Goal: Task Accomplishment & Management: Manage account settings

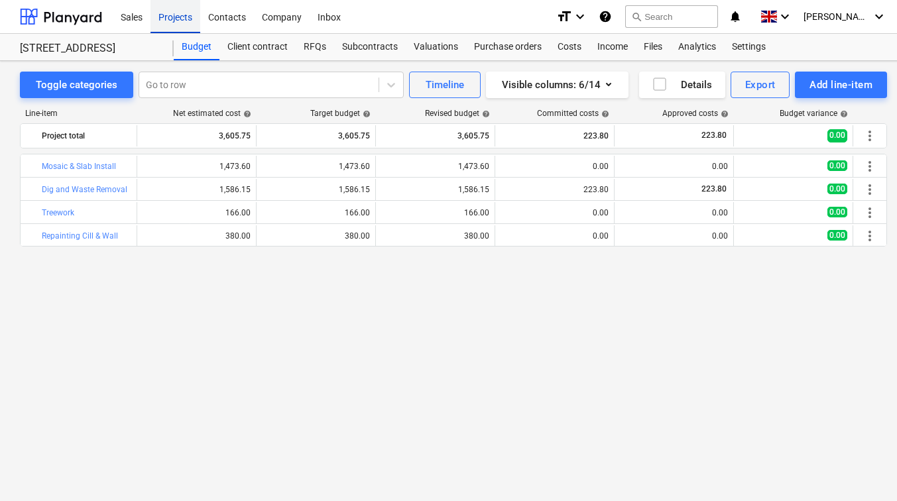
click at [166, 20] on div "Projects" at bounding box center [176, 16] width 50 height 34
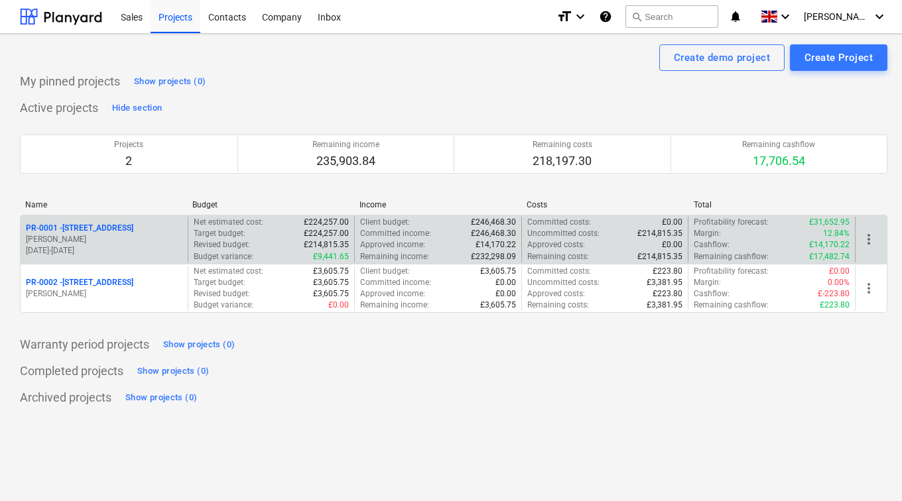
click at [112, 234] on p "PR-0001 - [STREET_ADDRESS]" at bounding box center [79, 228] width 107 height 11
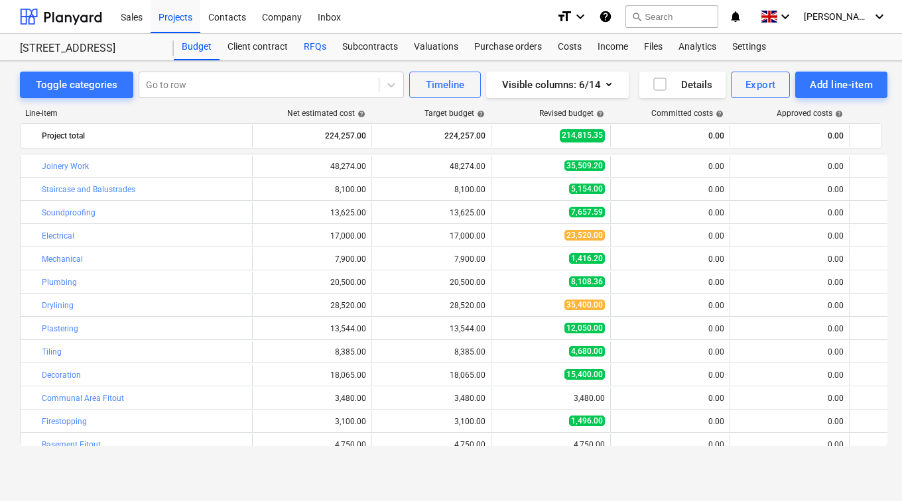
click at [309, 46] on div "RFQs" at bounding box center [315, 47] width 38 height 27
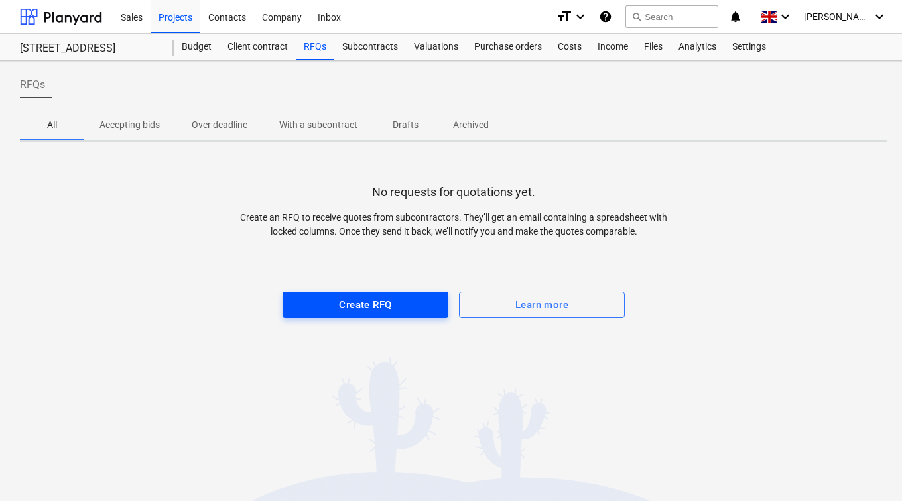
click at [399, 313] on span "Create RFQ" at bounding box center [365, 304] width 137 height 17
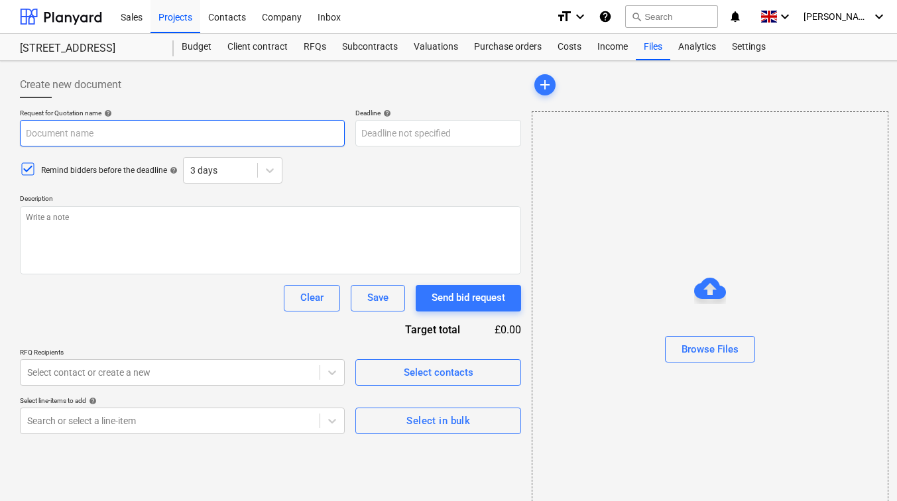
click at [103, 134] on input "text" at bounding box center [182, 133] width 325 height 27
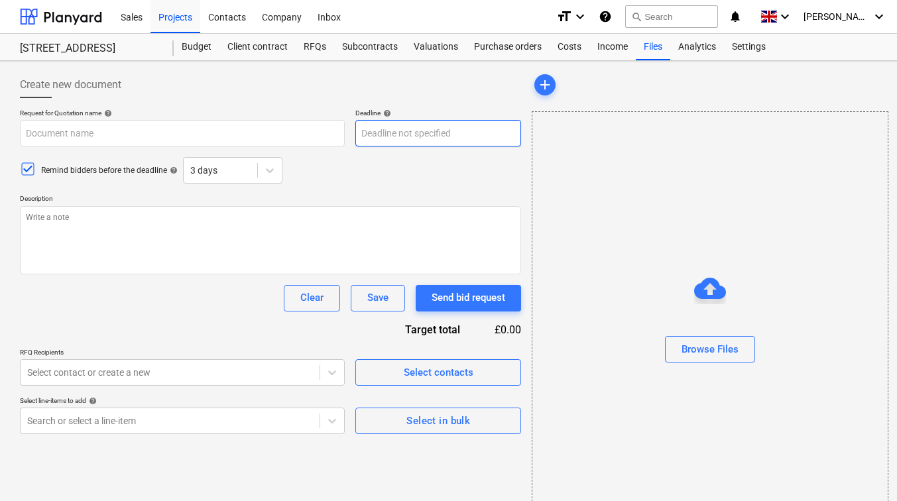
click at [411, 140] on body "Sales Projects Contacts Company Inbox format_size keyboard_arrow_down help sear…" at bounding box center [448, 250] width 897 height 501
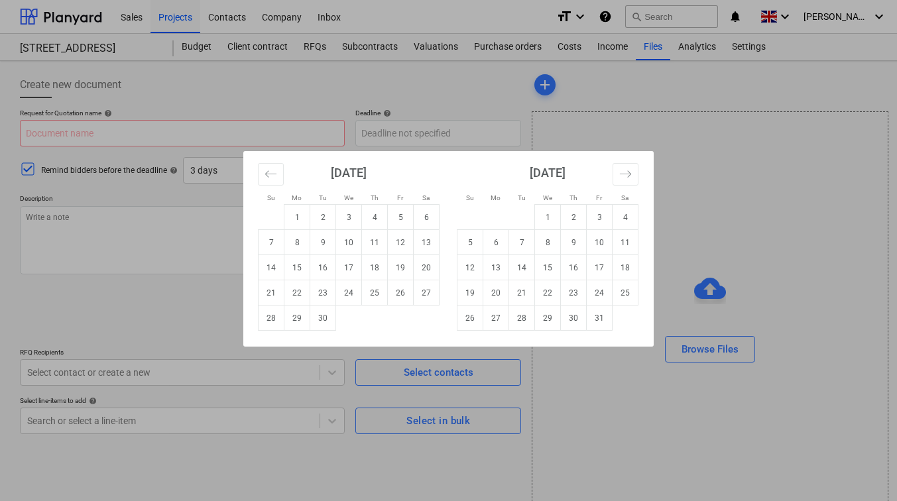
click at [149, 300] on div "Su Mo Tu We Th Fr Sa Su Mo Tu We Th Fr Sa [DATE] 1 2 3 4 5 6 7 8 9 10 11 12 13 …" at bounding box center [448, 250] width 897 height 501
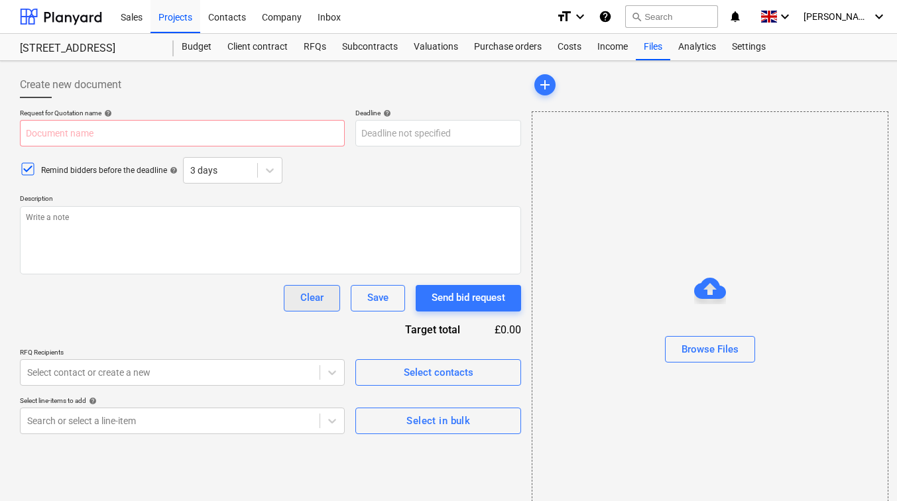
scroll to position [44, 0]
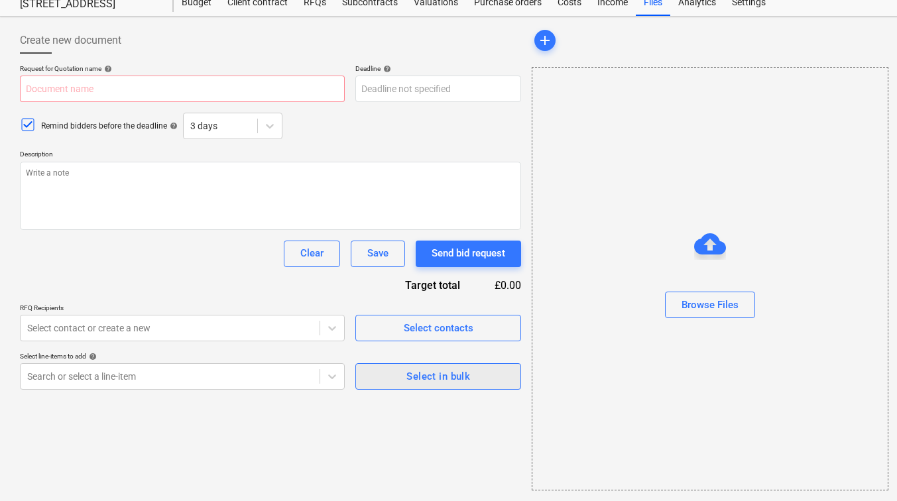
click at [415, 380] on div "Select in bulk" at bounding box center [439, 376] width 64 height 17
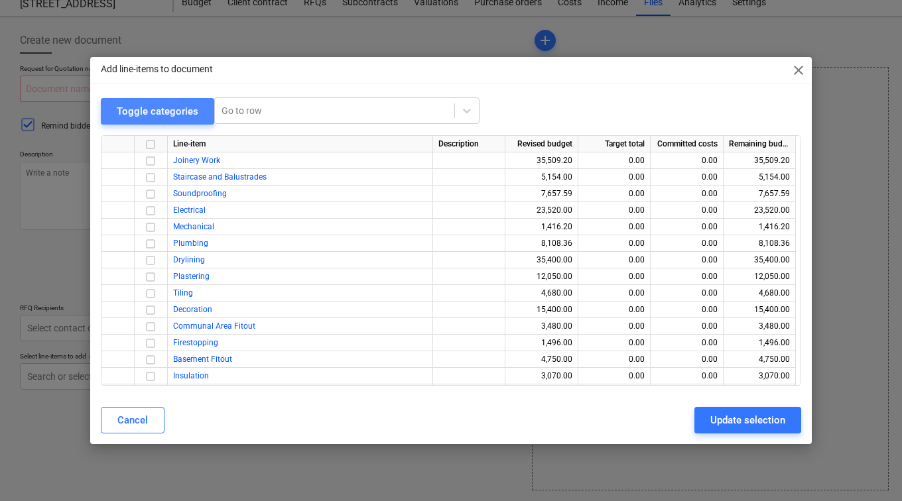
click at [178, 114] on div "Toggle categories" at bounding box center [158, 111] width 82 height 17
click at [800, 70] on span "close" at bounding box center [799, 70] width 16 height 16
type textarea "x"
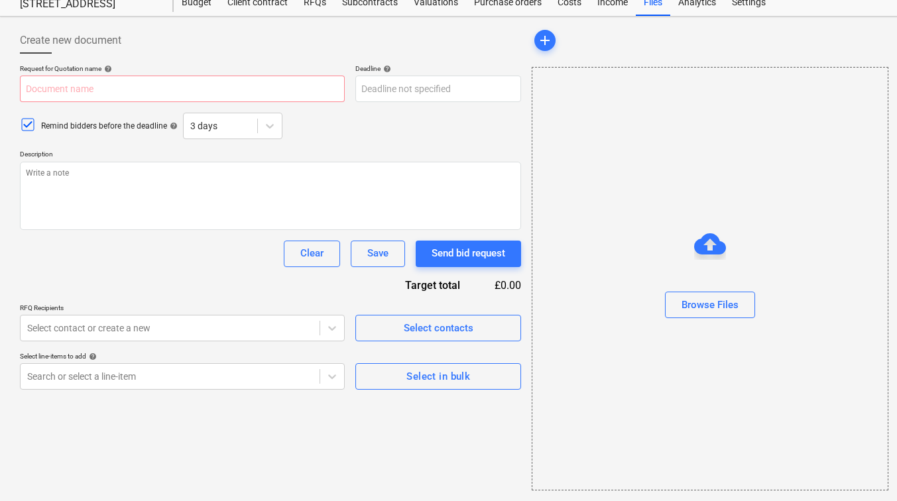
click at [326, 443] on div "Create new document Request for Quotation name help Deadline help Press the dow…" at bounding box center [271, 259] width 512 height 474
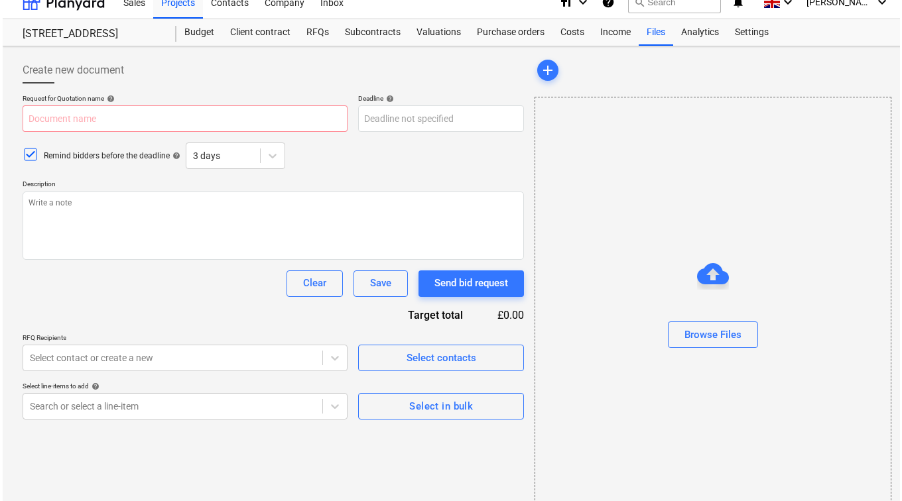
scroll to position [0, 0]
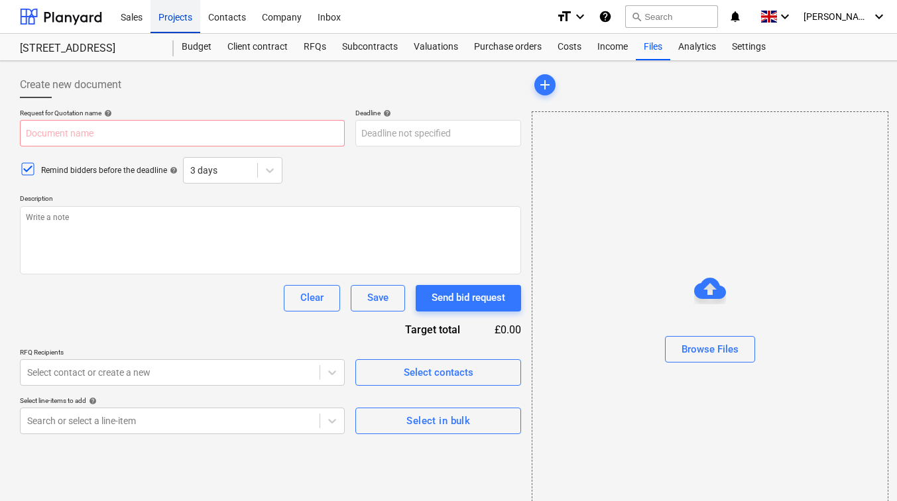
click at [184, 14] on div "Projects" at bounding box center [176, 16] width 50 height 34
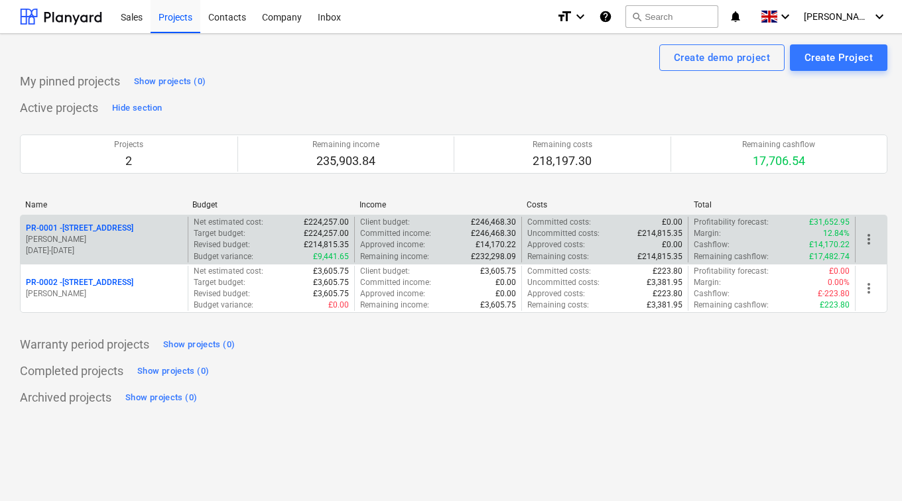
click at [111, 243] on p "[PERSON_NAME]" at bounding box center [104, 239] width 157 height 11
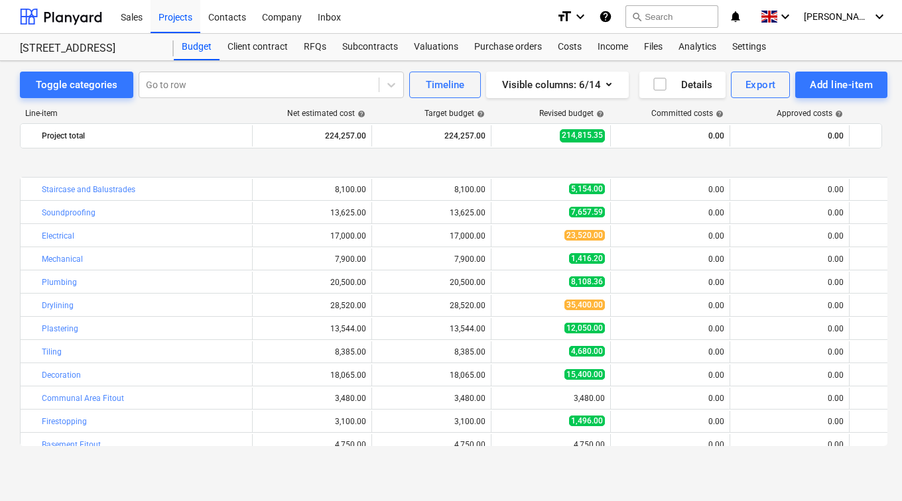
scroll to position [66, 0]
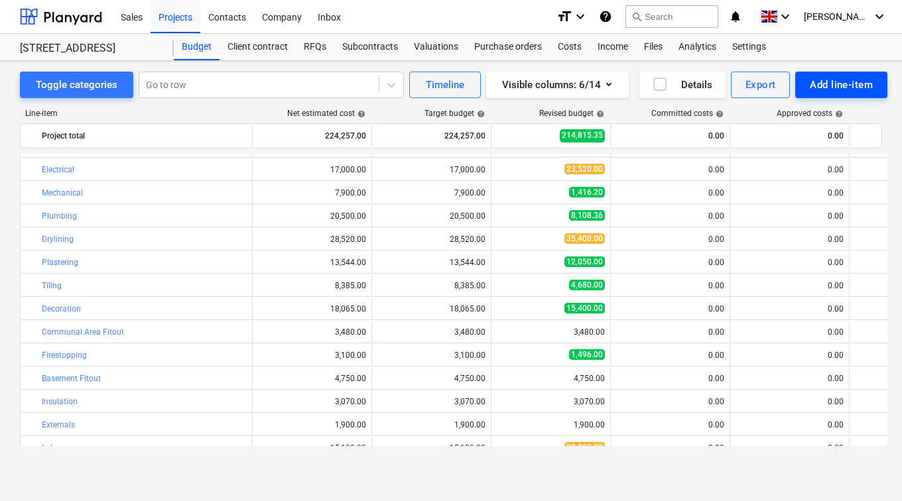
click at [853, 90] on div "Add line-item" at bounding box center [841, 84] width 63 height 17
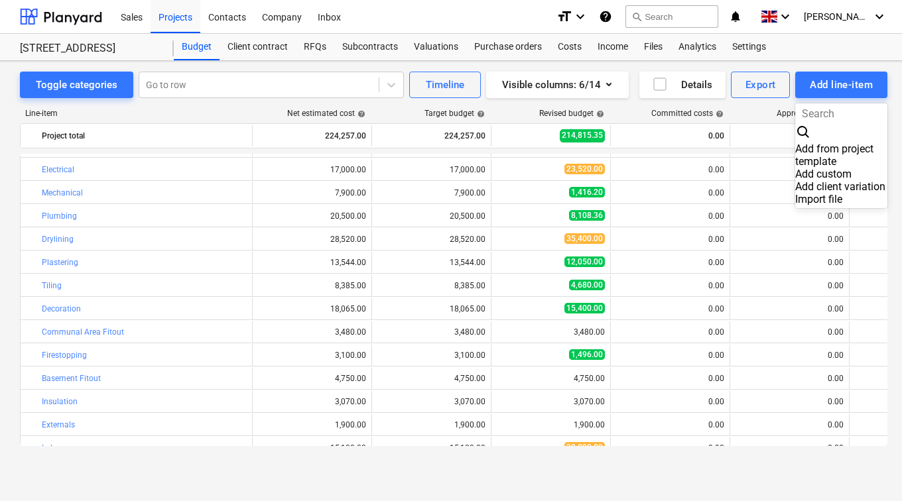
click at [828, 168] on div "Add custom" at bounding box center [841, 174] width 92 height 13
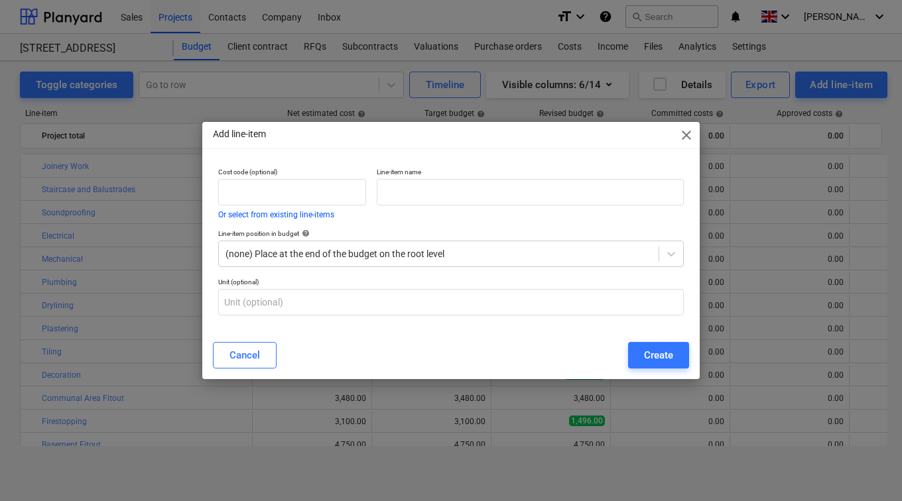
scroll to position [66, 0]
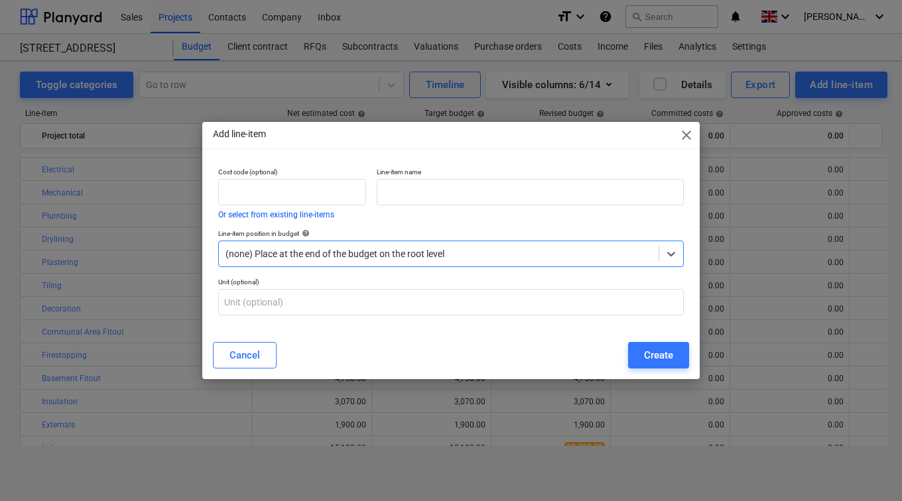
click at [371, 258] on div at bounding box center [439, 253] width 427 height 13
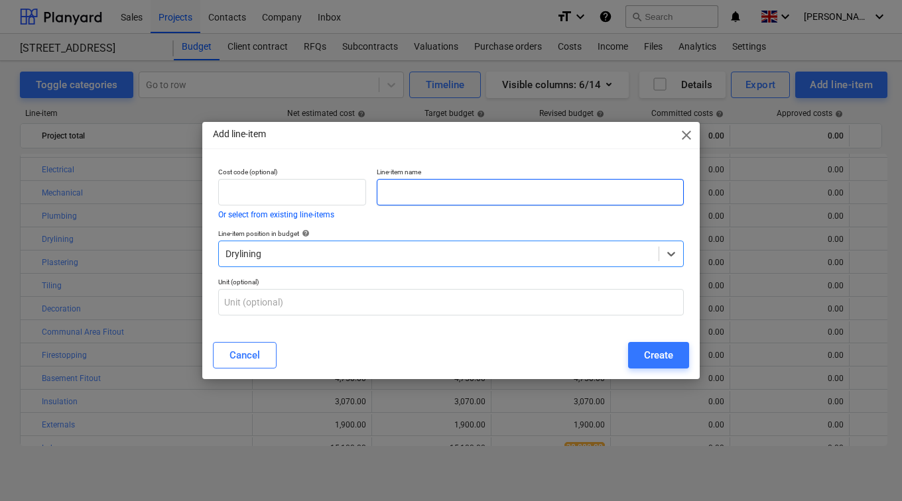
click at [391, 198] on input "text" at bounding box center [530, 192] width 307 height 27
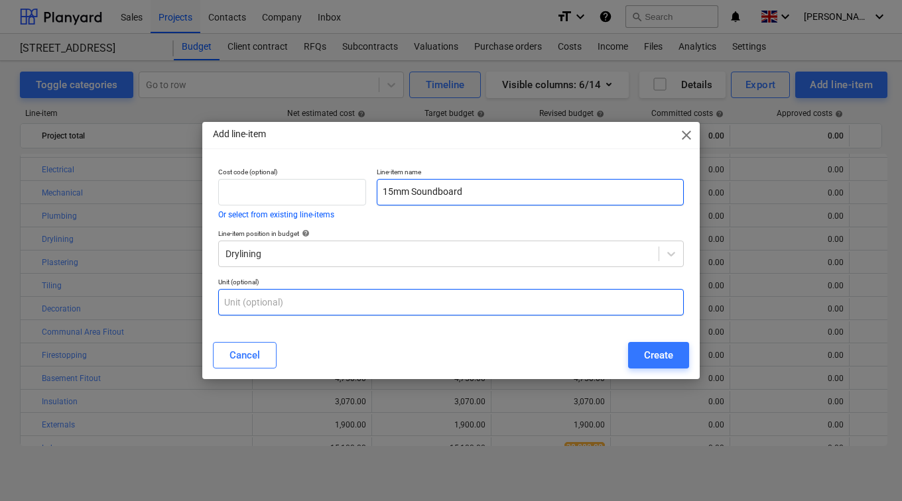
type input "15mm Soundboard"
click at [544, 294] on input "text" at bounding box center [451, 302] width 466 height 27
click at [452, 308] on input "text" at bounding box center [451, 302] width 466 height 27
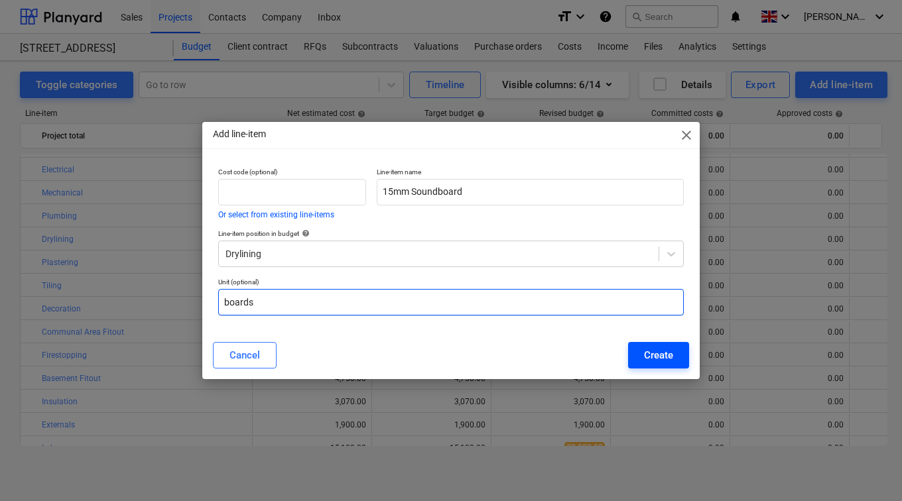
type input "boards"
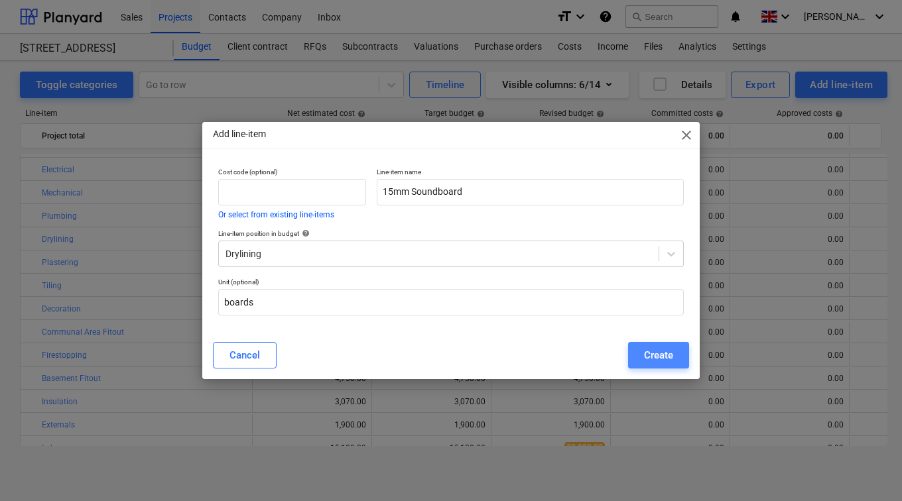
click at [645, 358] on div "Create" at bounding box center [658, 355] width 29 height 17
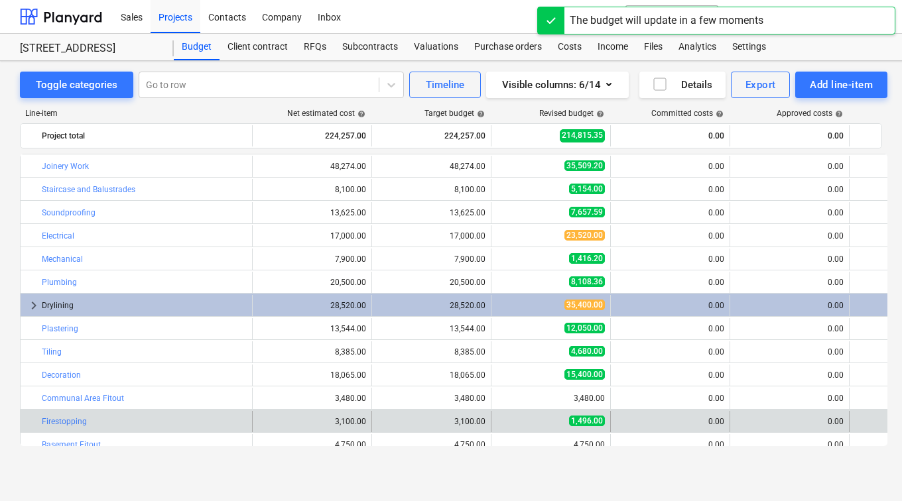
scroll to position [66, 0]
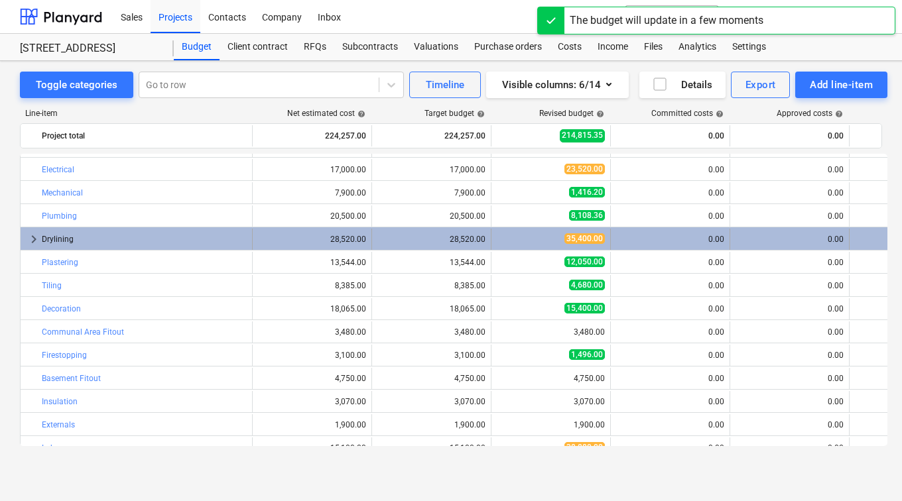
click at [29, 233] on span "keyboard_arrow_right" at bounding box center [34, 239] width 16 height 16
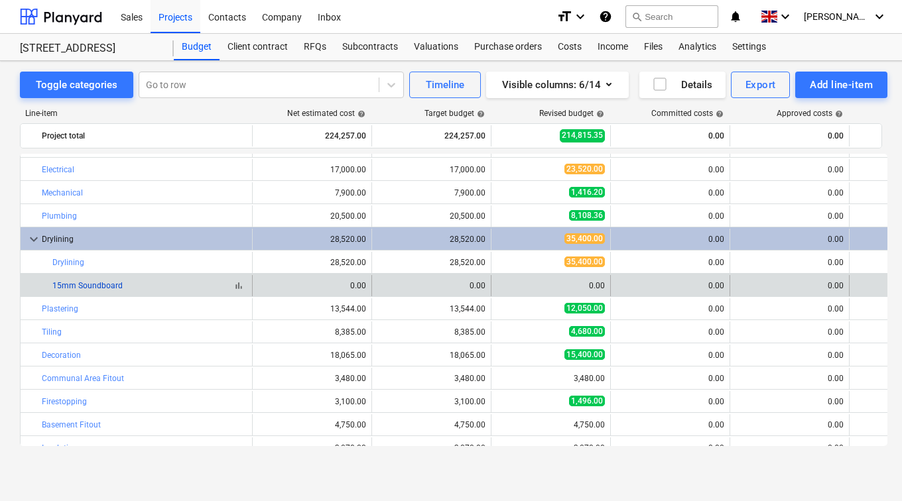
click at [105, 286] on link "15mm Soundboard" at bounding box center [87, 285] width 70 height 9
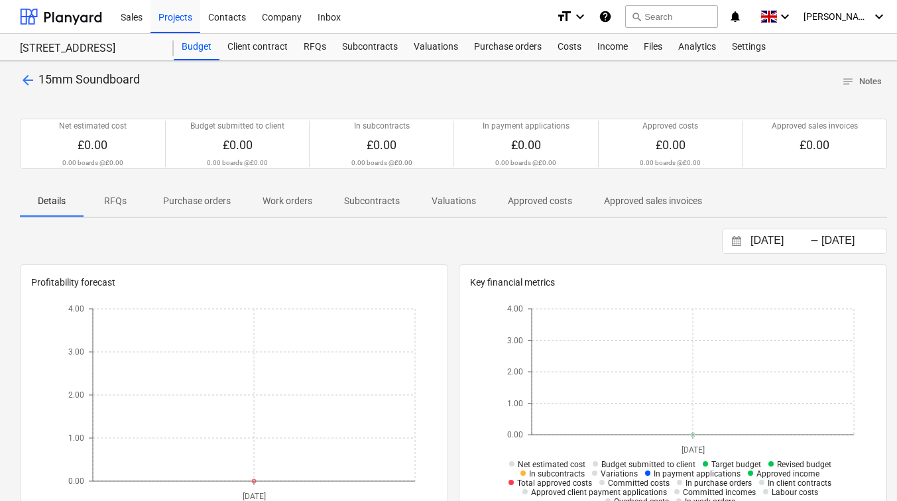
click at [117, 206] on p "RFQs" at bounding box center [115, 201] width 32 height 14
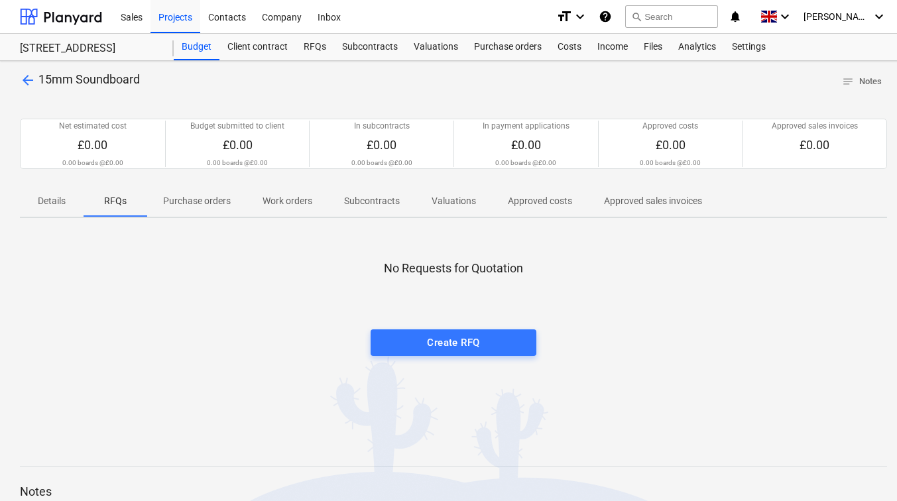
click at [29, 78] on span "arrow_back" at bounding box center [28, 80] width 16 height 16
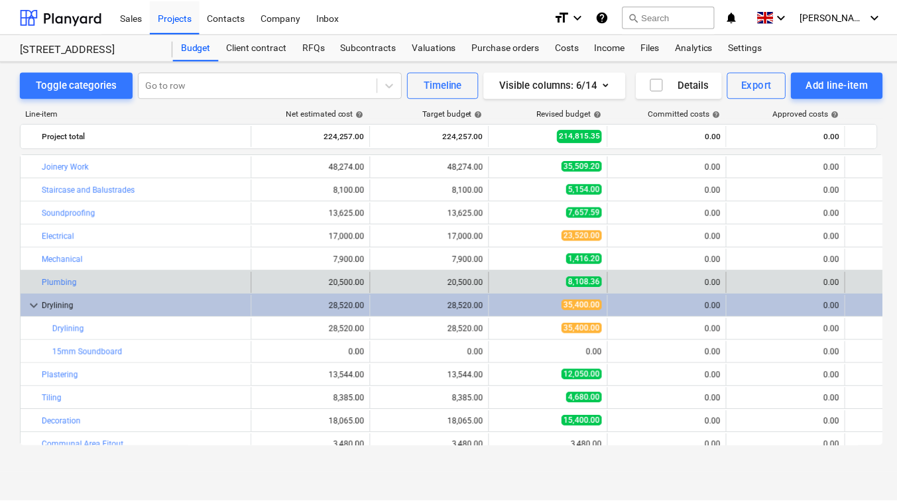
scroll to position [66, 0]
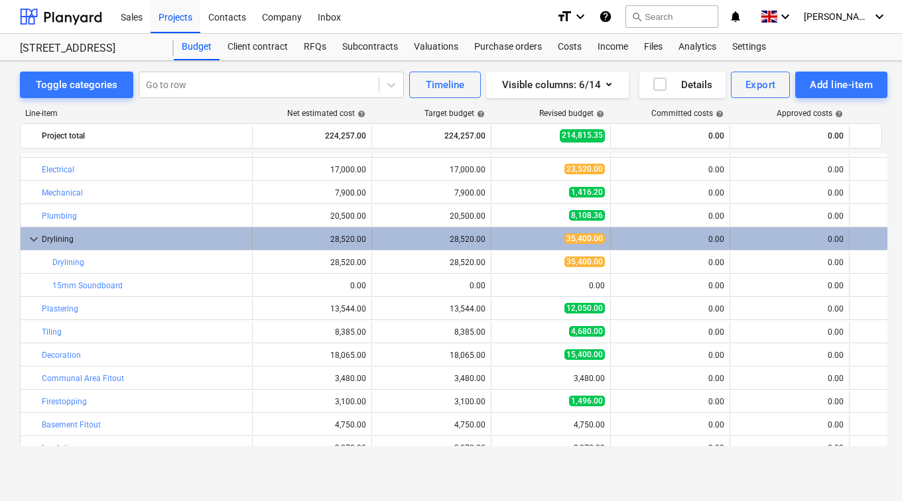
click at [61, 241] on div "Drylining" at bounding box center [144, 239] width 205 height 21
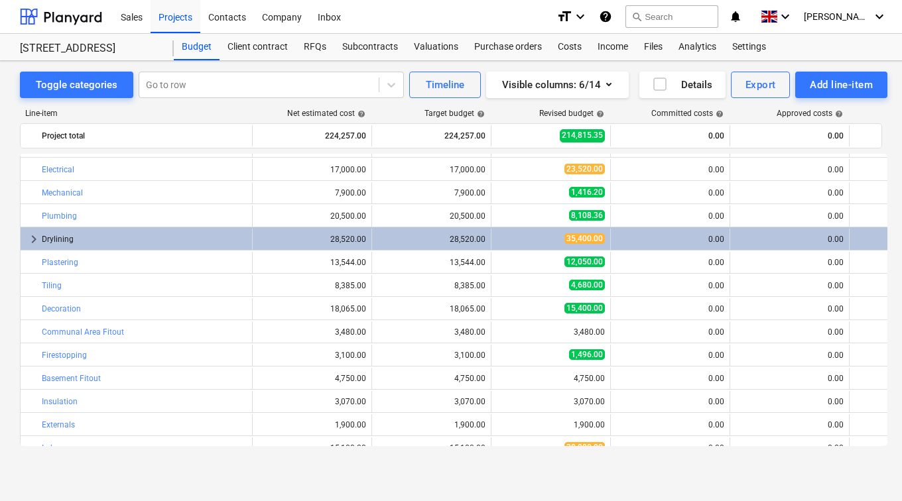
click at [61, 241] on div "Drylining" at bounding box center [144, 239] width 205 height 21
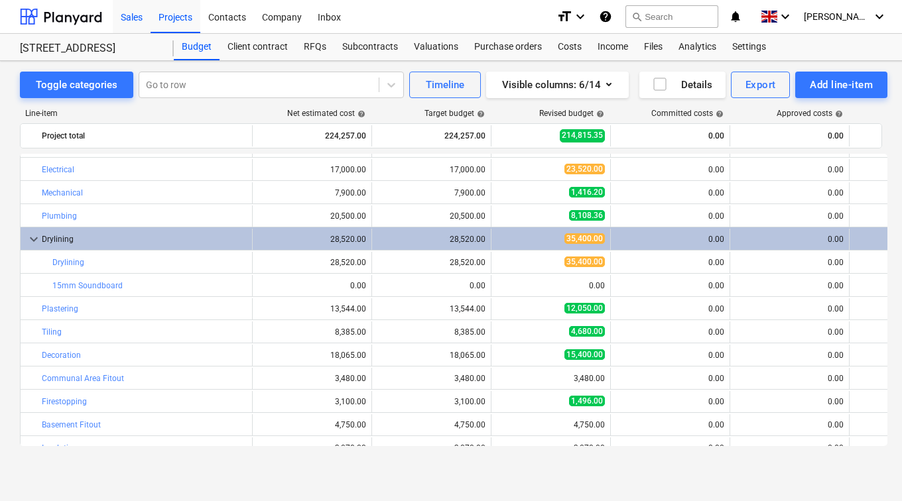
click at [134, 18] on div "Sales" at bounding box center [132, 16] width 38 height 34
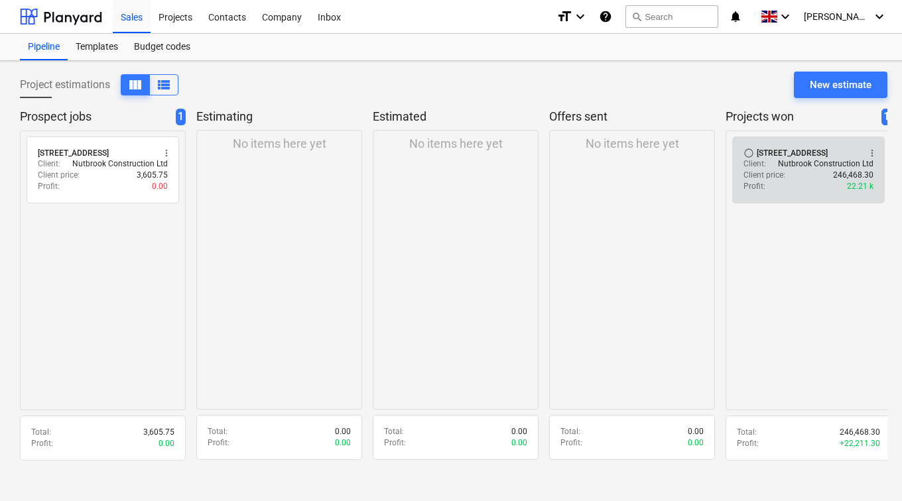
click at [783, 170] on p "Nutbrook Construction Ltd" at bounding box center [826, 164] width 96 height 11
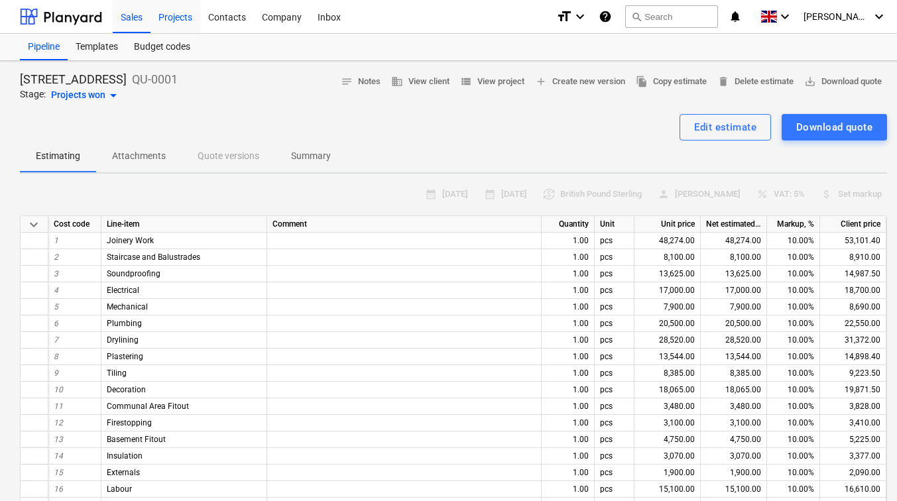
click at [179, 25] on div "Projects" at bounding box center [176, 16] width 50 height 34
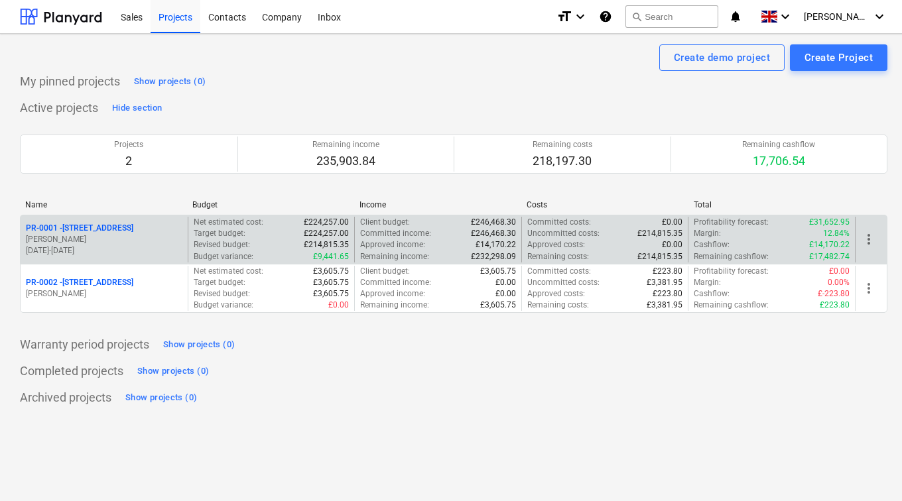
click at [111, 241] on p "[PERSON_NAME]" at bounding box center [104, 239] width 157 height 11
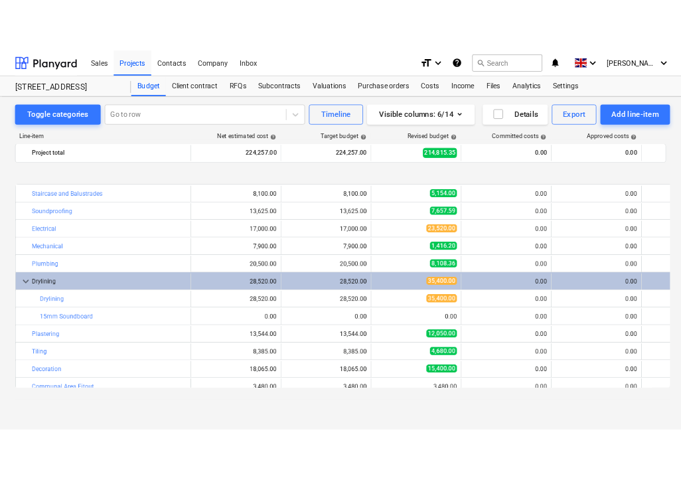
scroll to position [66, 0]
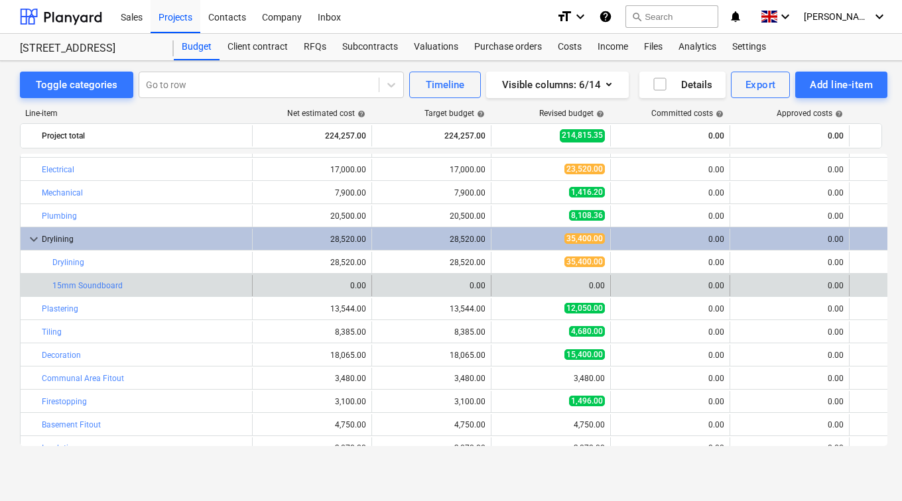
drag, startPoint x: 148, startPoint y: 283, endPoint x: 667, endPoint y: 292, distance: 519.4
click at [667, 292] on div "0.00" at bounding box center [670, 285] width 108 height 21
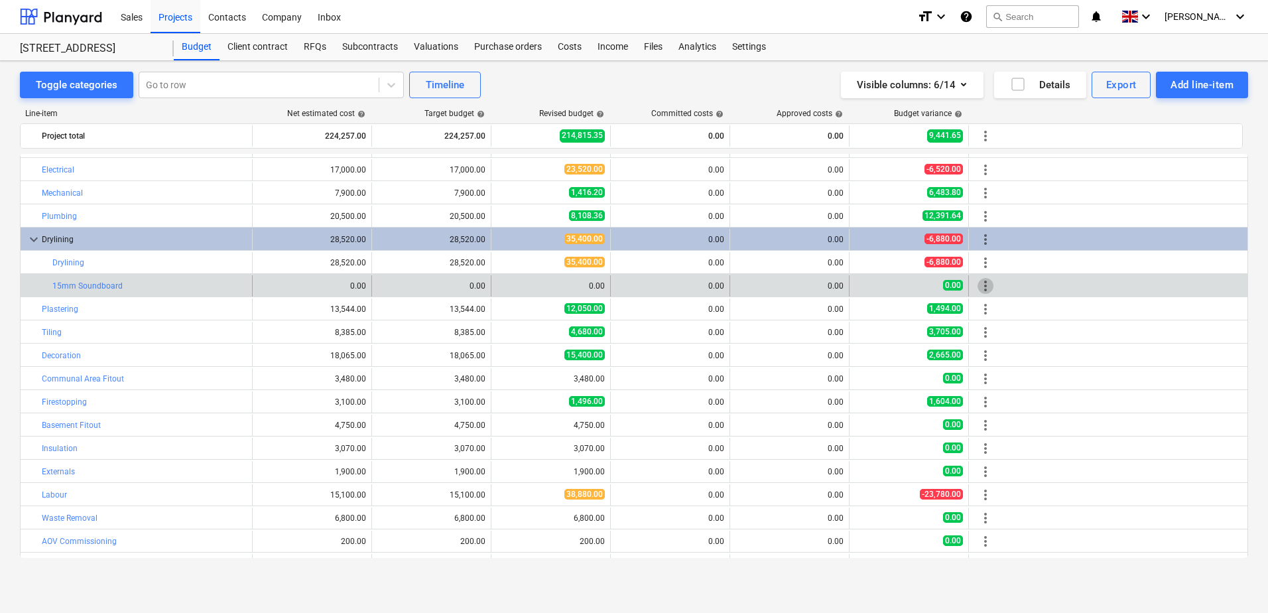
click at [897, 281] on span "more_vert" at bounding box center [986, 286] width 16 height 16
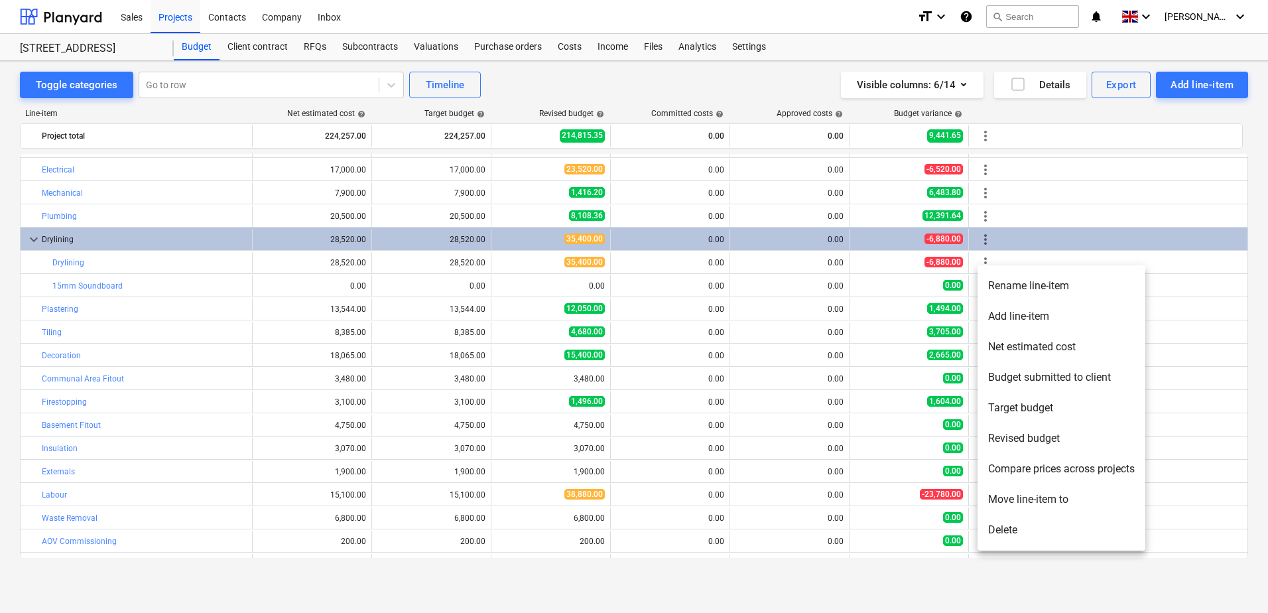
click at [897, 501] on li "Delete" at bounding box center [1062, 530] width 168 height 31
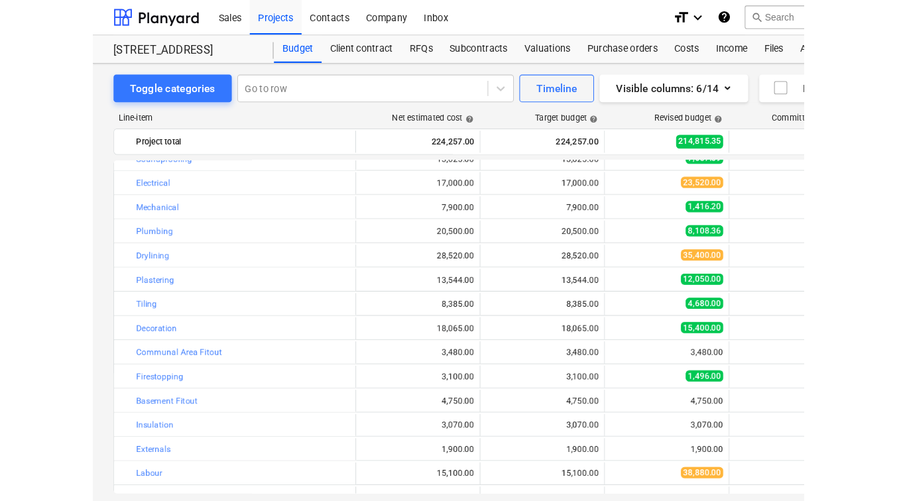
scroll to position [60, 0]
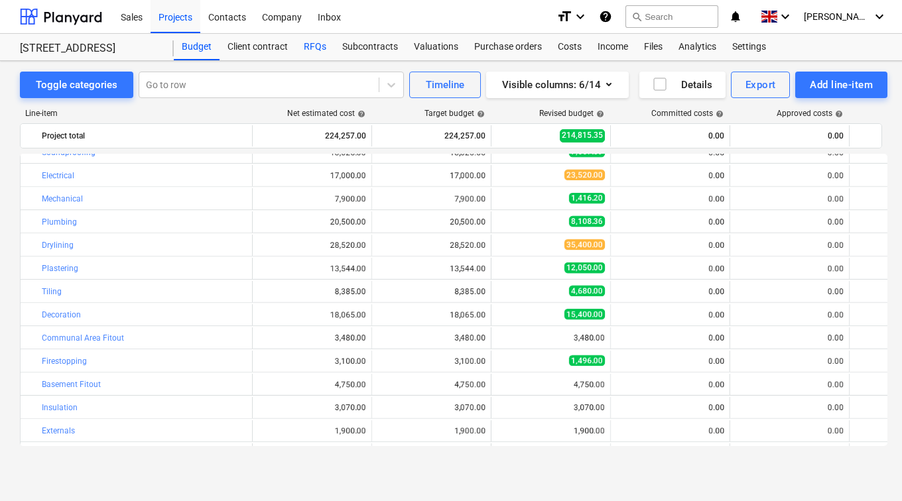
click at [304, 42] on div "RFQs" at bounding box center [315, 47] width 38 height 27
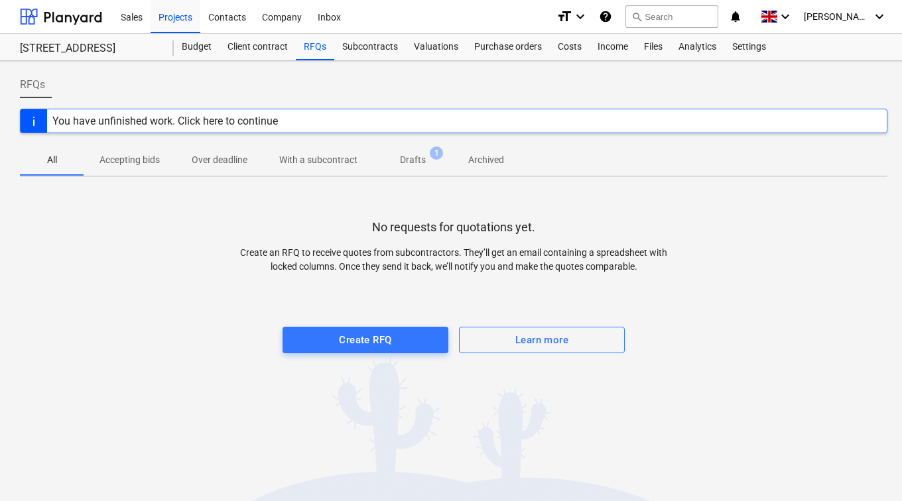
click at [408, 164] on p "Drafts" at bounding box center [413, 160] width 26 height 14
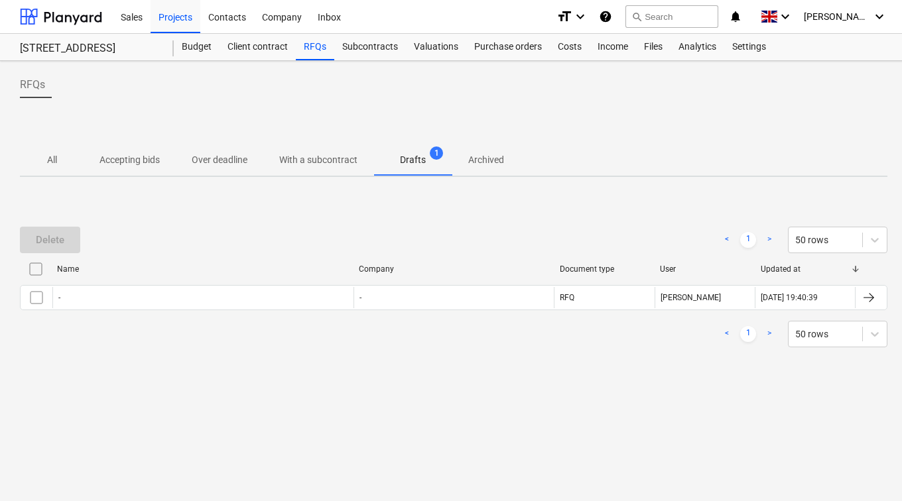
drag, startPoint x: 627, startPoint y: 298, endPoint x: 565, endPoint y: 378, distance: 100.7
click at [565, 378] on div "Delete < 1 > 50 rows Name Company Document type User Updated at - - RFQ [PERSON…" at bounding box center [454, 287] width 868 height 199
click at [40, 153] on p "All" at bounding box center [52, 160] width 32 height 14
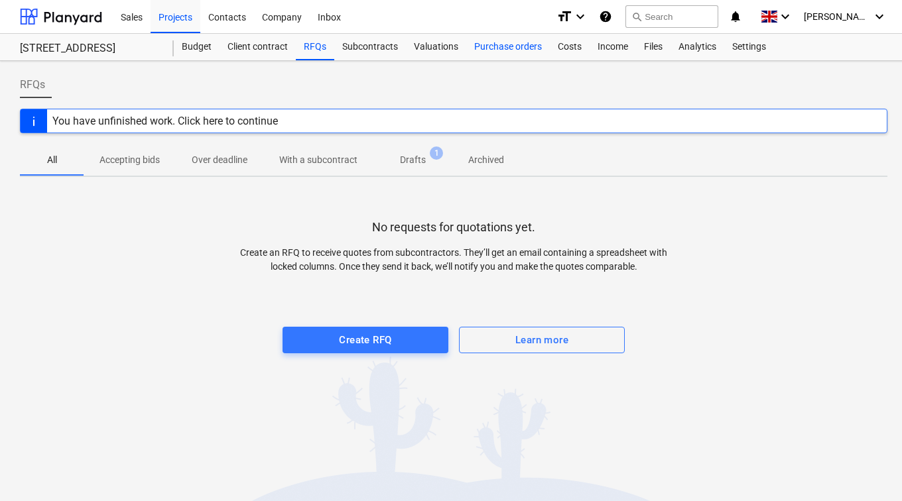
click at [500, 48] on div "Purchase orders" at bounding box center [508, 47] width 84 height 27
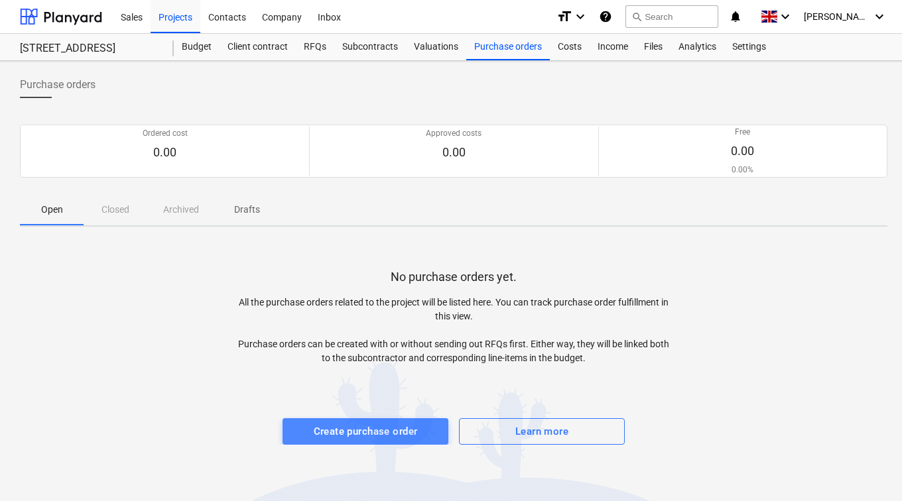
click at [334, 427] on div "Create purchase order" at bounding box center [366, 431] width 104 height 17
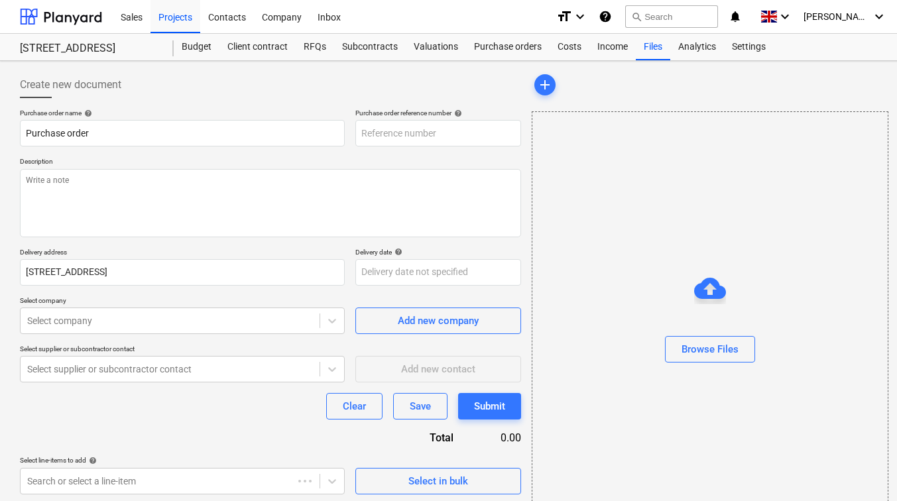
type textarea "x"
type input "PR-0001-PO-001"
type textarea "x"
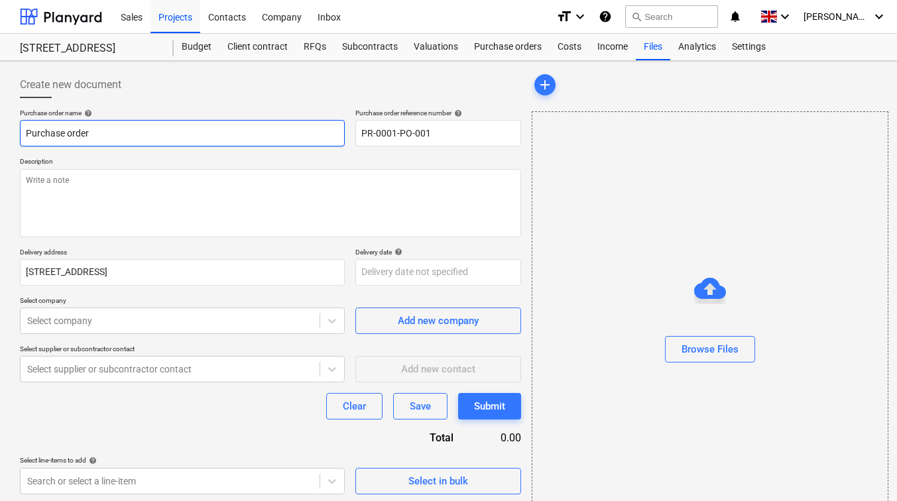
drag, startPoint x: 219, startPoint y: 137, endPoint x: 126, endPoint y: 118, distance: 94.8
click at [126, 118] on div "Purchase order name help Purchase order" at bounding box center [182, 128] width 325 height 38
drag, startPoint x: 104, startPoint y: 129, endPoint x: 23, endPoint y: 127, distance: 81.6
click at [23, 127] on input "Purchase order" at bounding box center [182, 133] width 325 height 27
type input "1"
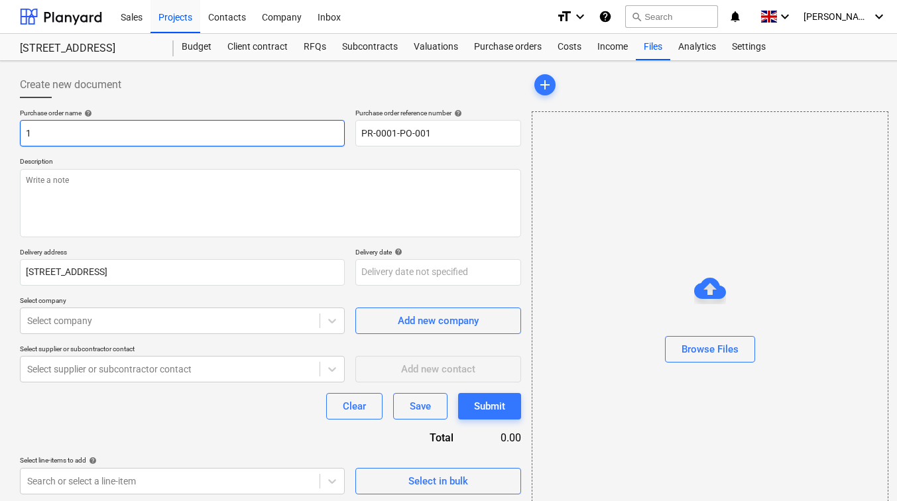
type textarea "x"
type input "12"
type textarea "x"
type input "129"
type textarea "x"
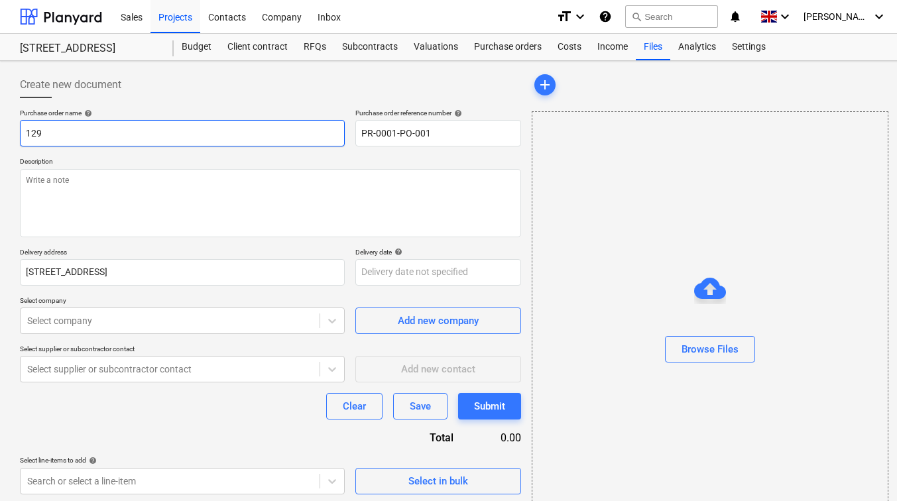
type input "129"
type textarea "x"
type input "129 L"
type textarea "x"
type input "129 LR"
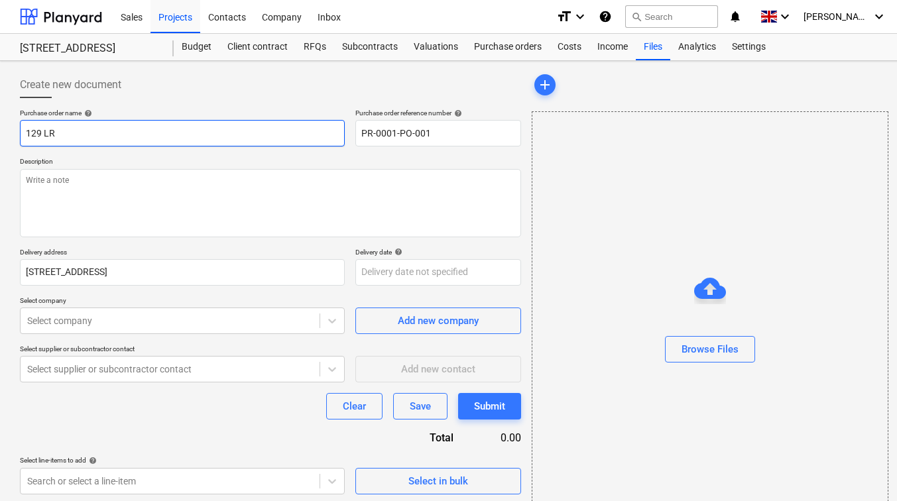
type textarea "x"
type input "129 LRR"
type textarea "x"
type input "129 LRR"
type textarea "x"
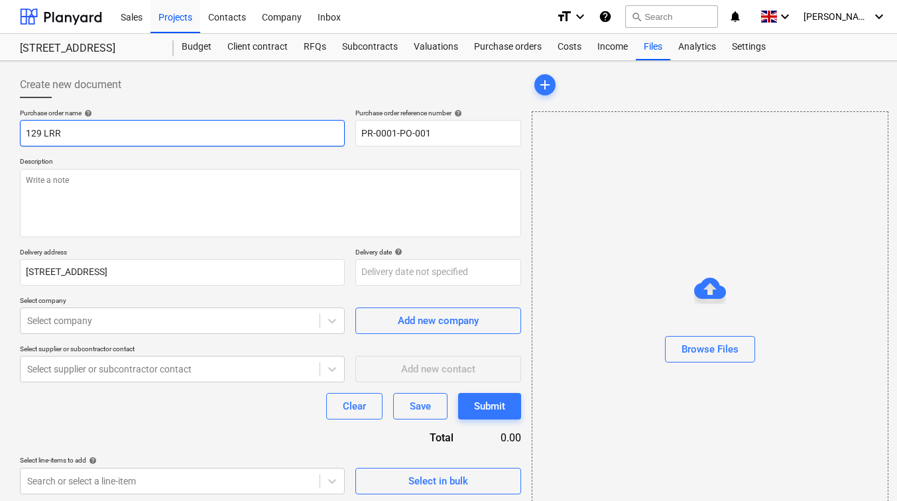
type input "129 LRR -"
type textarea "x"
type input "129 LRR -"
type textarea "x"
type input "129 LRR - D"
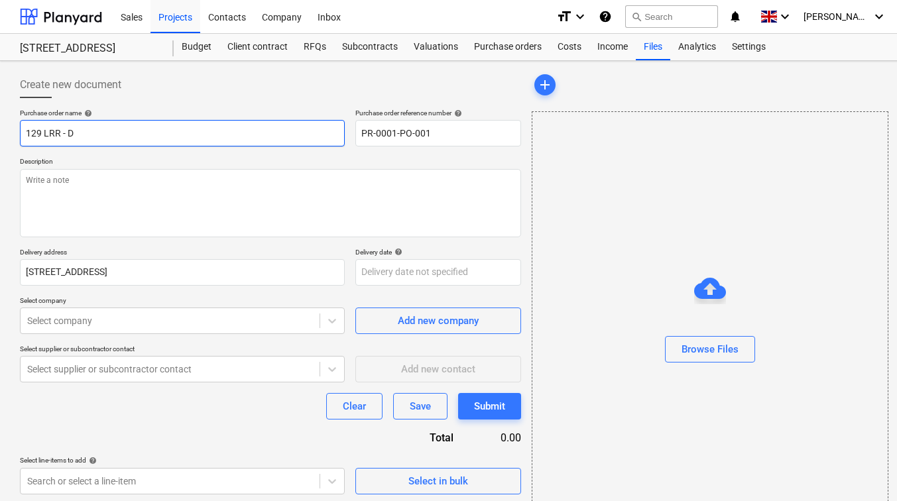
type textarea "x"
type input "129 LRR - Dr"
type textarea "x"
type input "129 LRR - Dry"
type textarea "x"
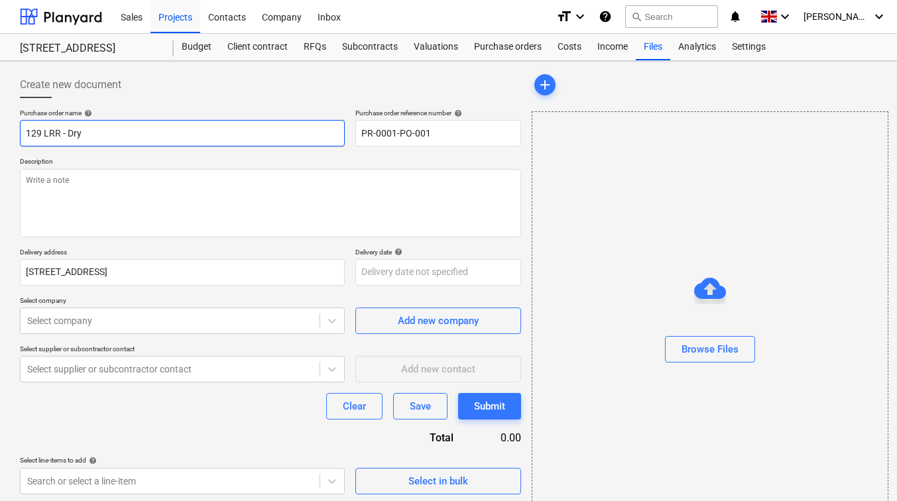
type input "129 LRR - Dryl"
type textarea "x"
type input "129 LRR - Dryli"
type textarea "x"
type input "129 LRR - Drylin"
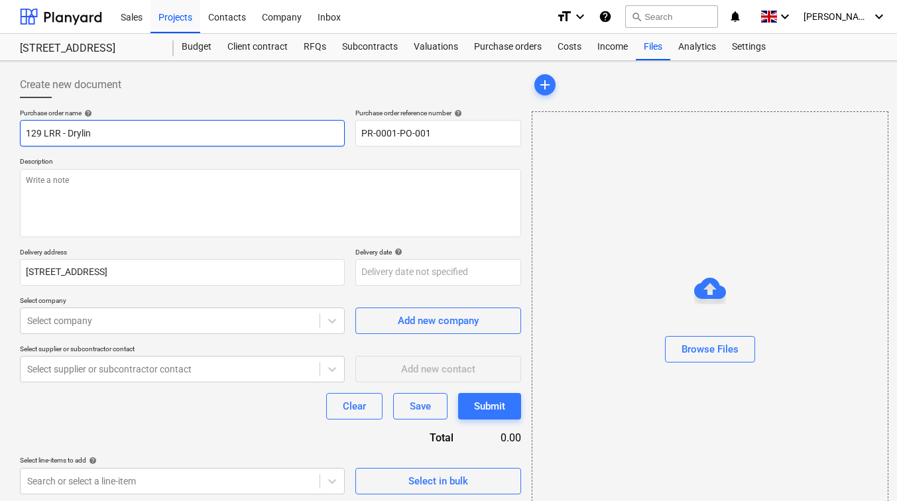
type textarea "x"
type input "129 LRR - Drylini"
type textarea "x"
type input "129 LRR - Drylinin"
type textarea "x"
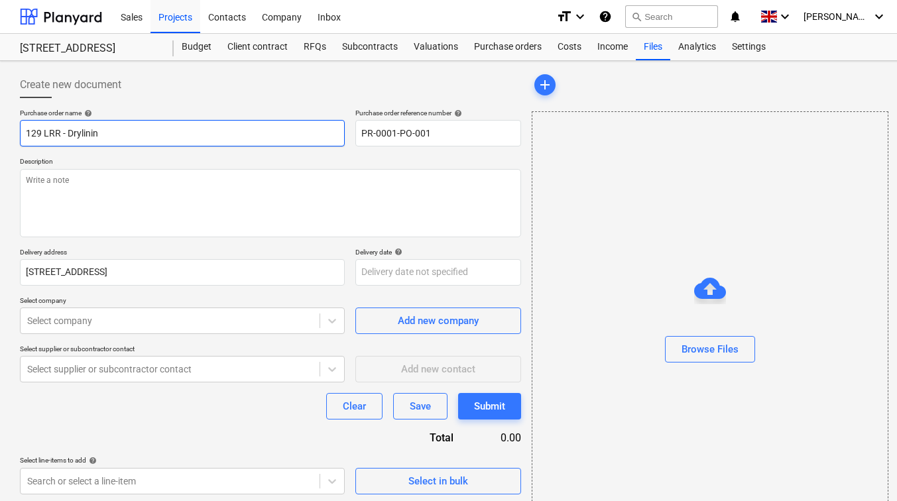
type input "129 LRR - Drylining"
type textarea "x"
type input "129 LRR - Drylining"
type textarea "x"
type input "129 LRR - Drylining P"
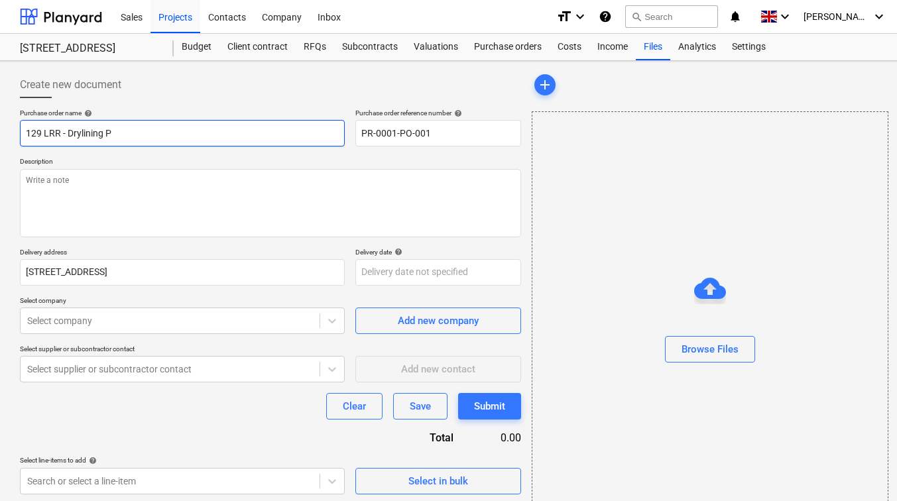
type textarea "x"
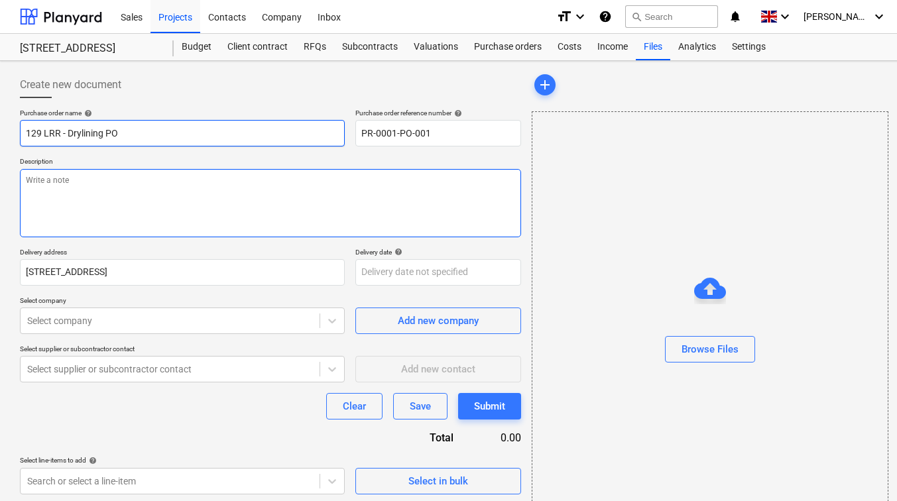
type input "129 LRR - Drylining PO"
click at [108, 196] on textarea at bounding box center [270, 203] width 501 height 68
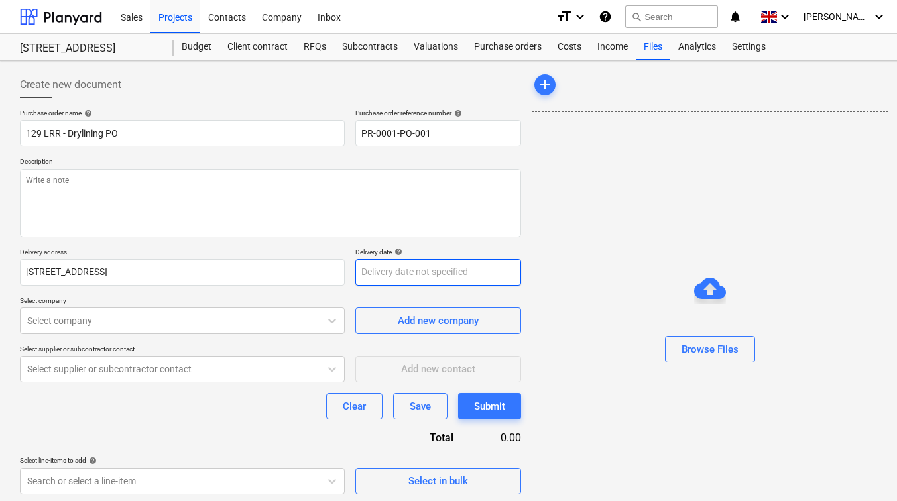
click at [386, 276] on body "Sales Projects Contacts Company Inbox format_size keyboard_arrow_down help sear…" at bounding box center [448, 250] width 897 height 501
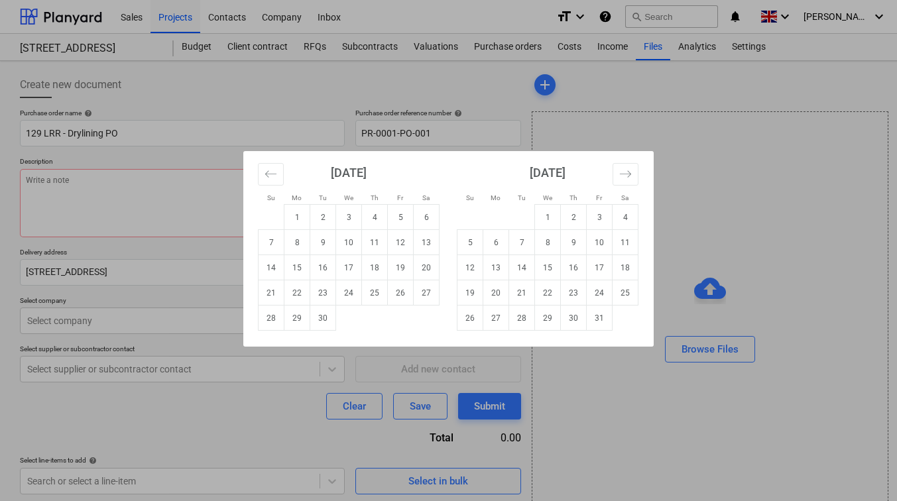
click at [529, 135] on div "Su Mo Tu We Th Fr Sa Su Mo Tu We Th Fr Sa [DATE] 1 2 3 4 5 6 7 8 9 10 11 12 13 …" at bounding box center [448, 250] width 897 height 501
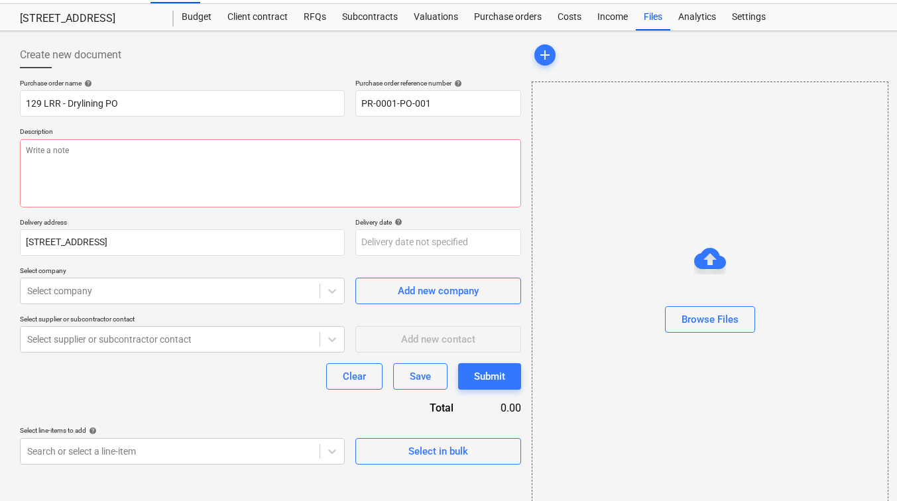
scroll to position [44, 0]
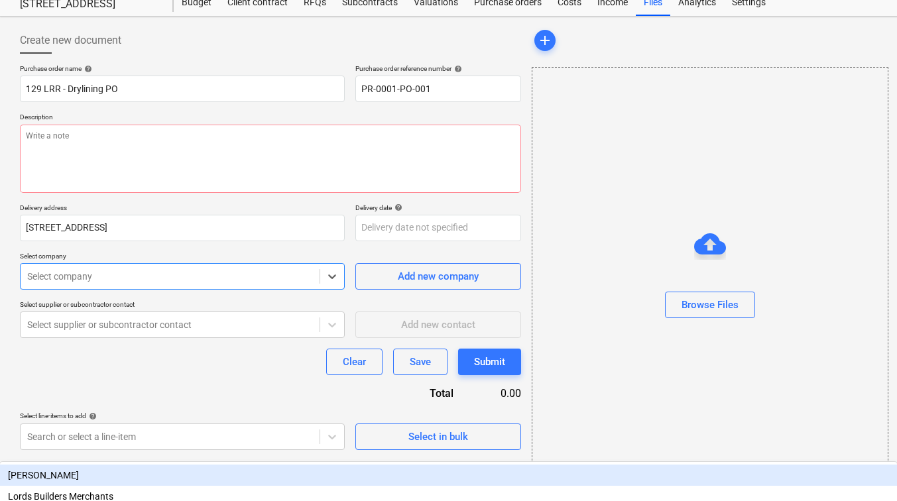
click at [135, 275] on div at bounding box center [170, 276] width 286 height 13
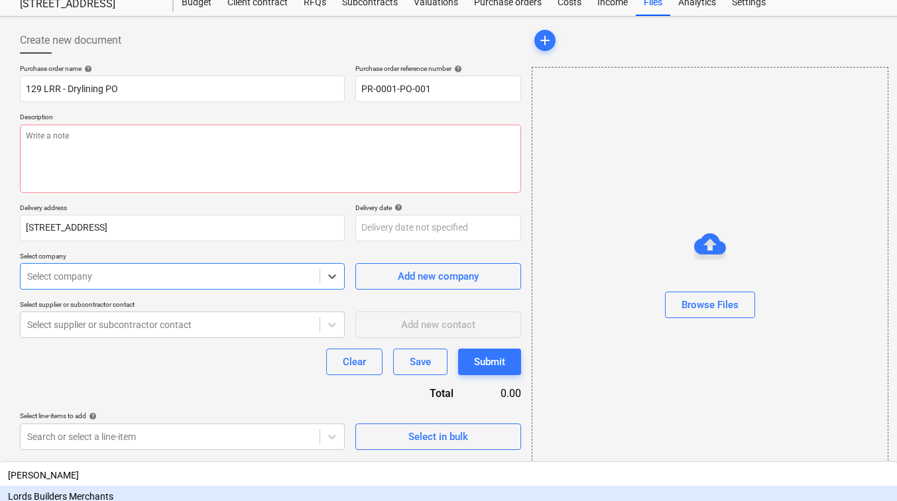
click at [120, 486] on div "Lords Builders Merchants" at bounding box center [448, 496] width 897 height 21
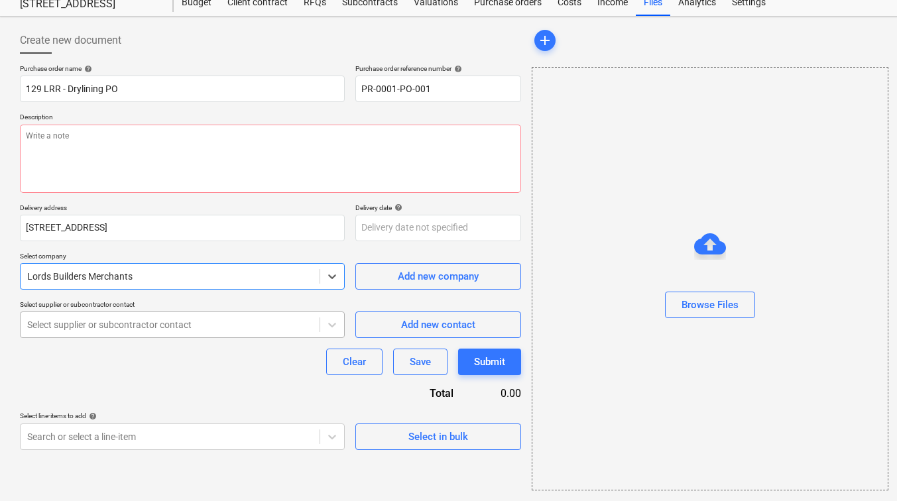
click at [133, 321] on div at bounding box center [170, 324] width 286 height 13
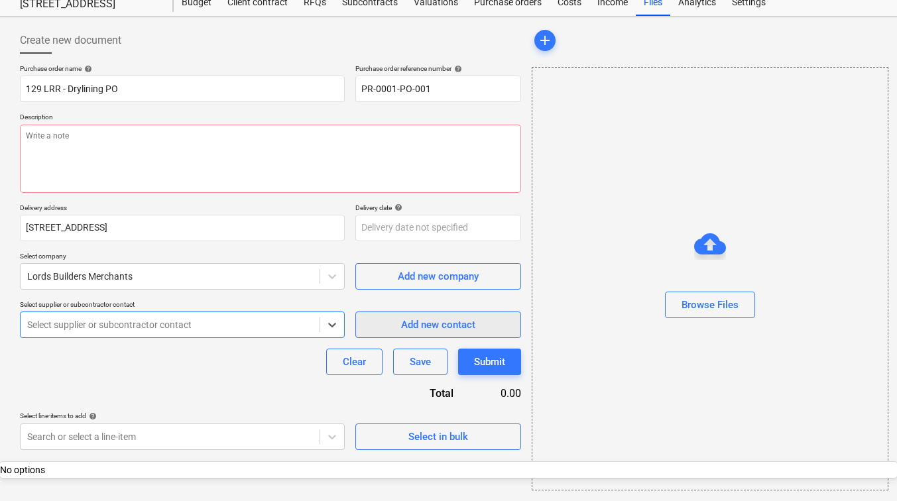
click at [404, 328] on div "Add new contact" at bounding box center [438, 324] width 74 height 17
type textarea "x"
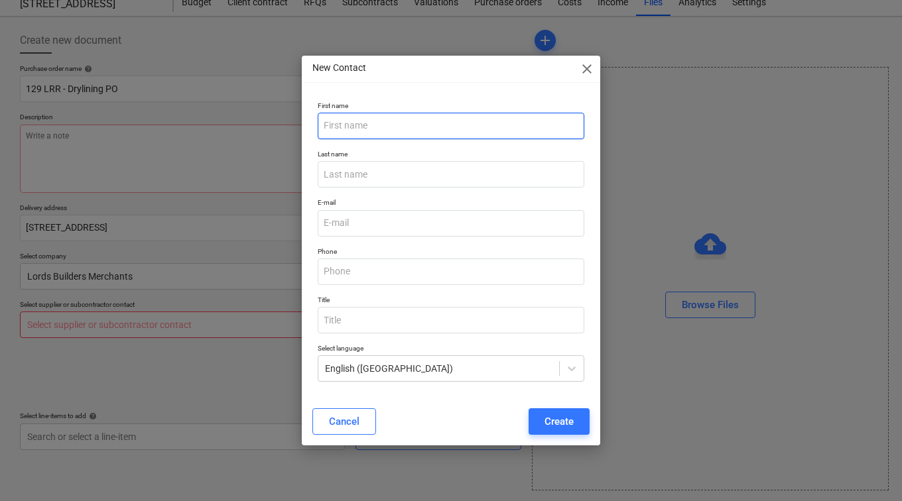
click at [415, 123] on input "text" at bounding box center [451, 126] width 267 height 27
type input "[PERSON_NAME]"
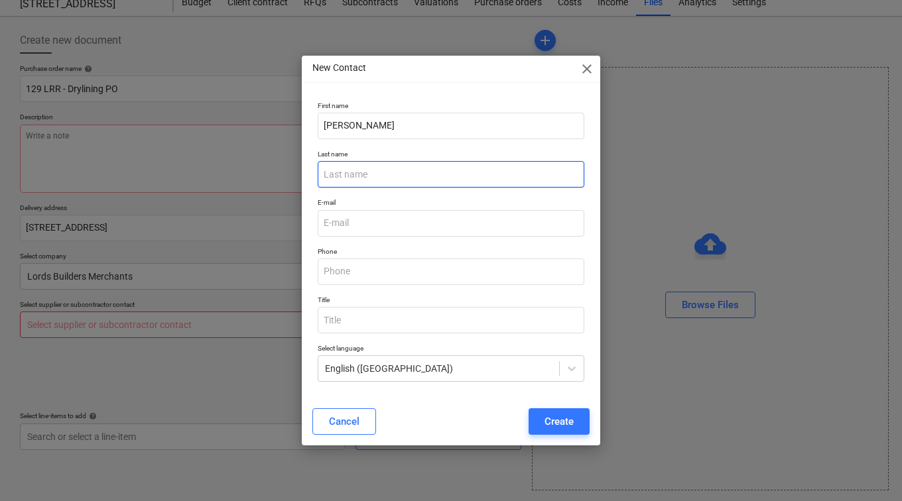
click at [380, 176] on input "text" at bounding box center [451, 174] width 267 height 27
type input "[PERSON_NAME]"
type textarea "x"
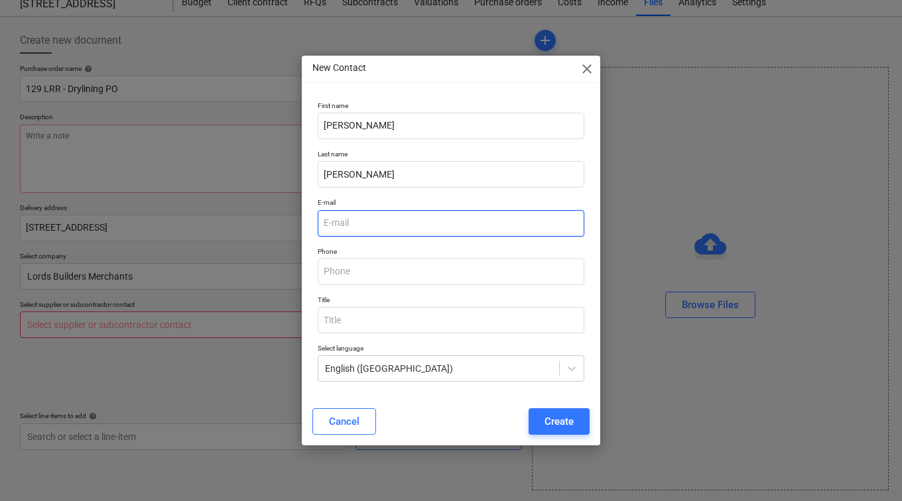
click at [352, 216] on input "email" at bounding box center [451, 223] width 267 height 27
paste input "[PERSON_NAME][EMAIL_ADDRESS][PERSON_NAME][DOMAIN_NAME]"
type input "[PERSON_NAME][EMAIL_ADDRESS][PERSON_NAME][DOMAIN_NAME]"
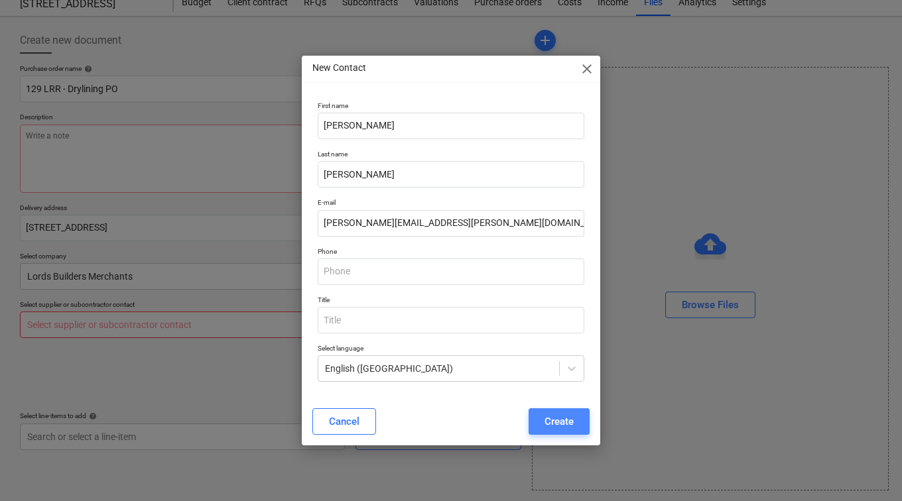
click at [562, 415] on div "Create" at bounding box center [559, 421] width 29 height 17
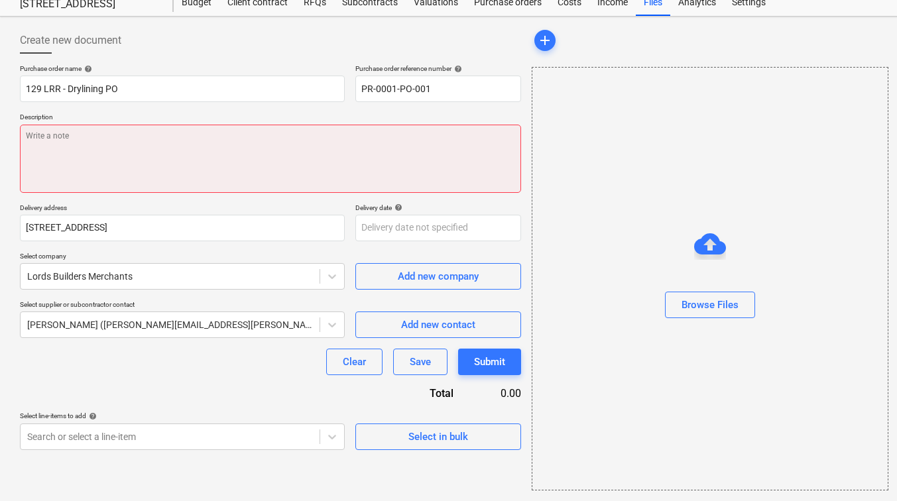
click at [198, 145] on textarea at bounding box center [270, 159] width 501 height 68
type textarea "x"
type textarea "P"
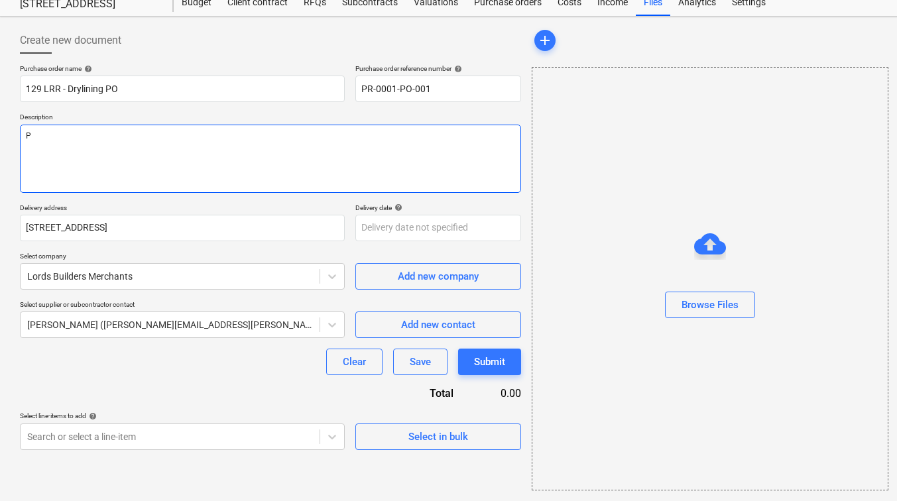
type textarea "x"
type textarea "Pu"
type textarea "x"
type textarea "Pur"
type textarea "x"
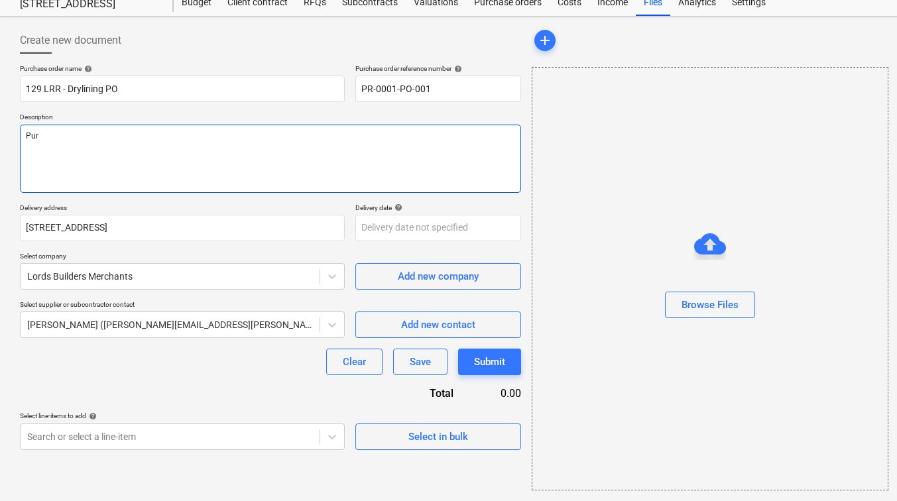
type textarea "Purc"
type textarea "x"
type textarea "Purch"
type textarea "x"
type textarea "Purcha"
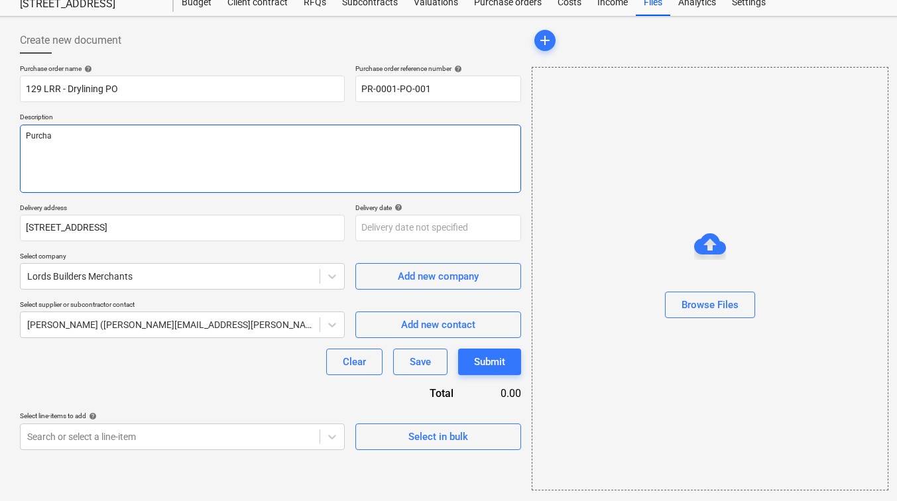
type textarea "x"
type textarea "Purchas"
type textarea "x"
type textarea "Purchase"
type textarea "x"
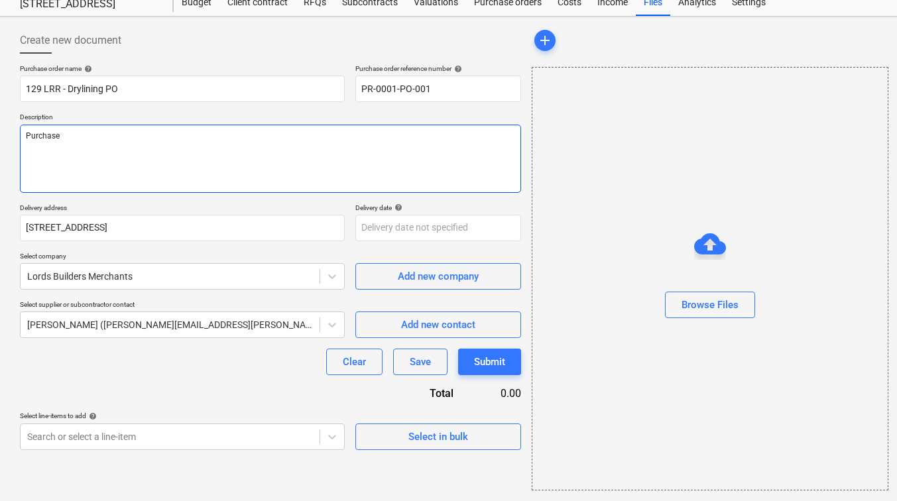
type textarea "Purchase"
type textarea "x"
type textarea "Purchase O"
type textarea "x"
type textarea "Purchase Or"
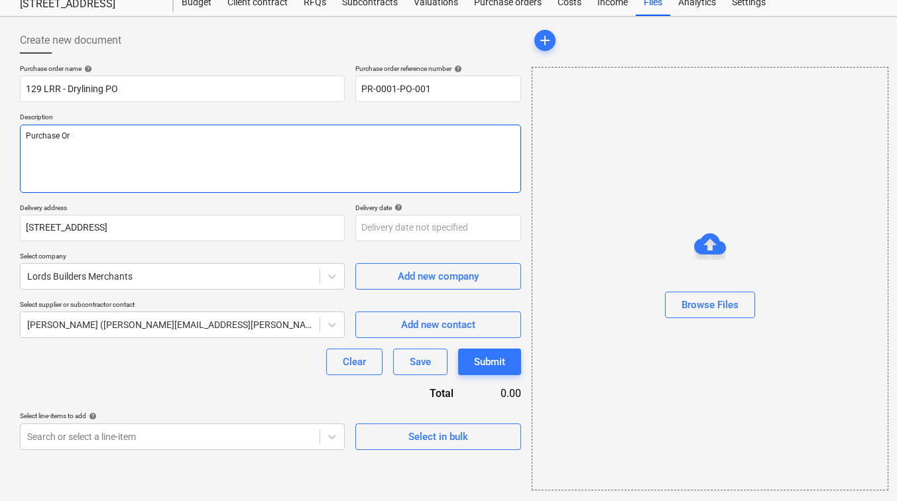
type textarea "x"
type textarea "Purchase Ord"
type textarea "x"
type textarea "Purchase Orde"
type textarea "x"
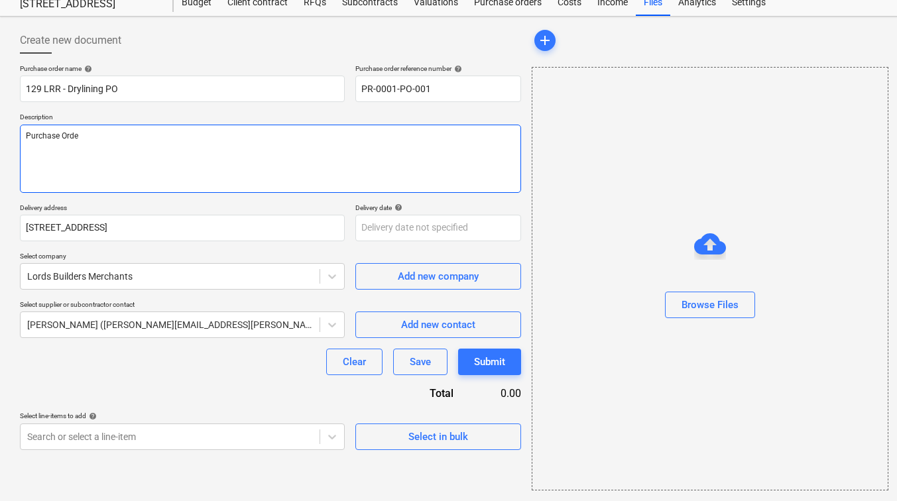
type textarea "Purchase Order"
type textarea "x"
type textarea "Purchase Order"
type textarea "x"
type textarea "Purchase Order F"
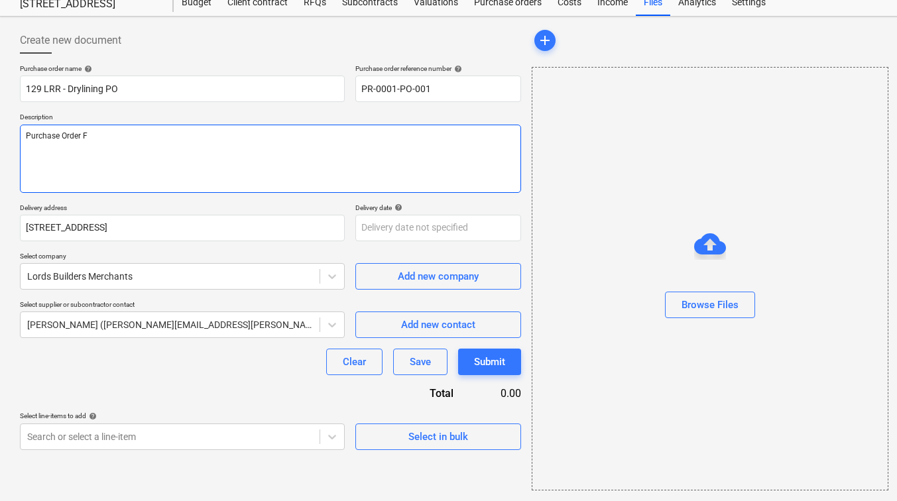
type textarea "x"
type textarea "Purchase Order Fo"
type textarea "x"
type textarea "Purchase Order For"
type textarea "x"
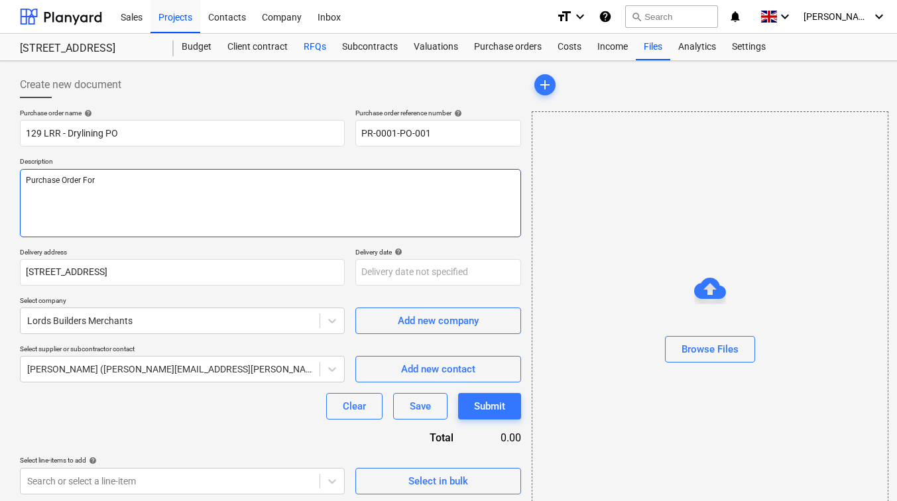
type textarea "Purchase Order For"
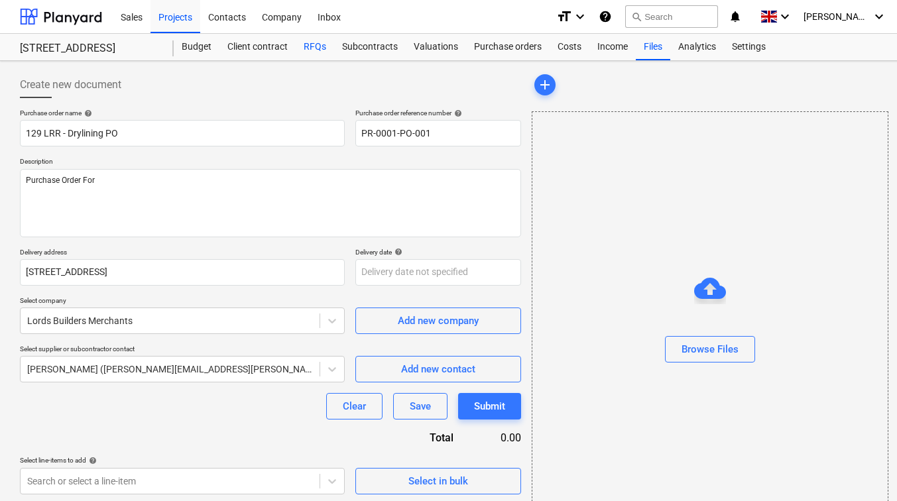
click at [314, 44] on div "RFQs" at bounding box center [315, 47] width 38 height 27
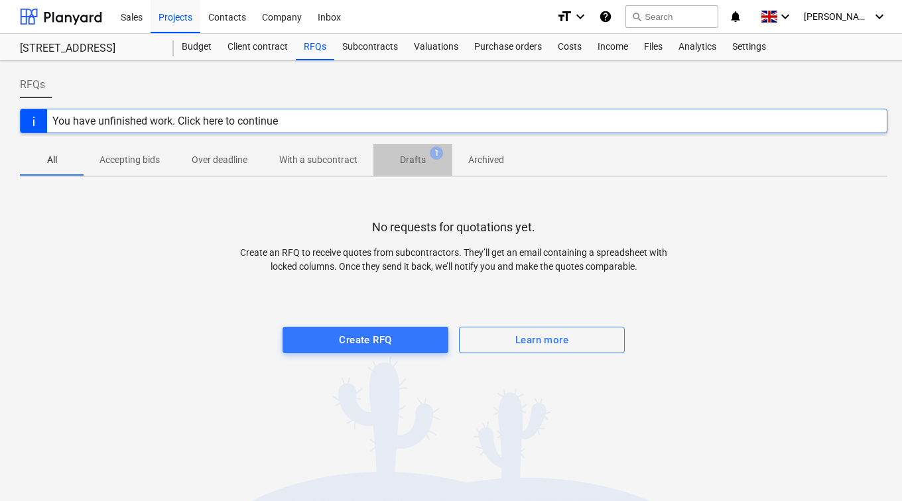
click at [410, 163] on p "Drafts" at bounding box center [413, 160] width 26 height 14
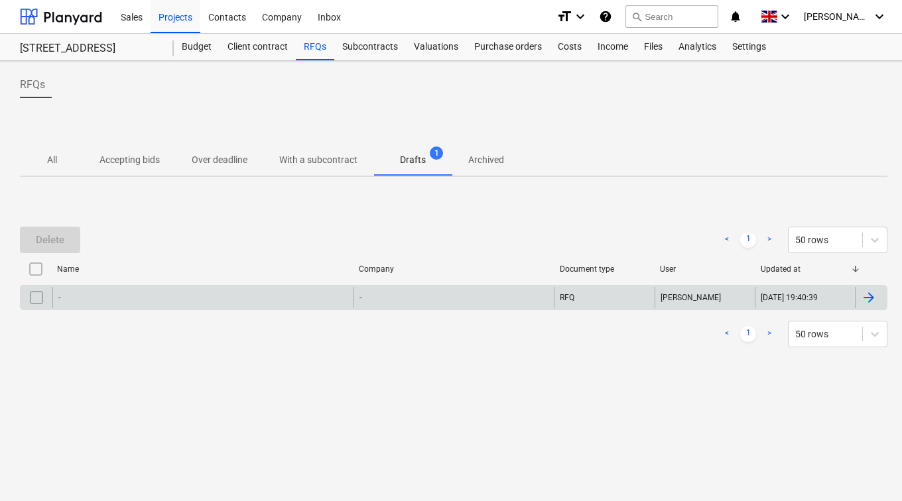
click at [285, 304] on div "-" at bounding box center [202, 297] width 301 height 21
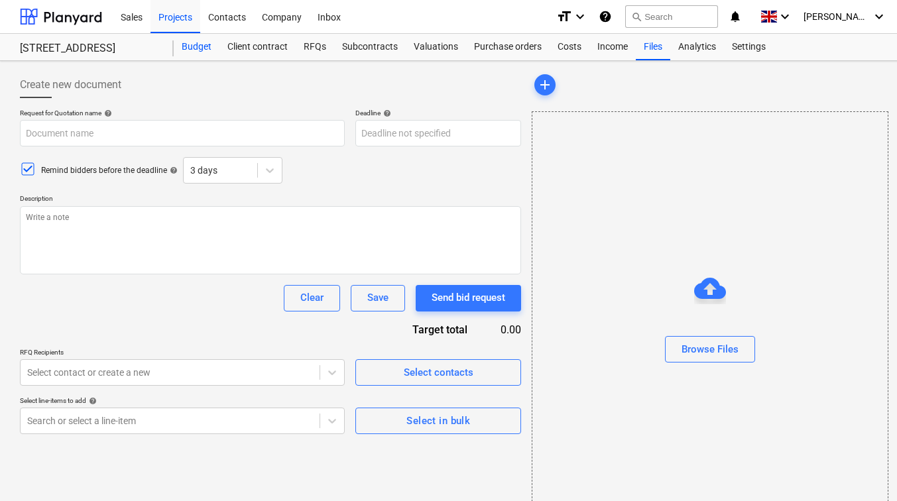
click at [208, 46] on div "Budget" at bounding box center [197, 47] width 46 height 27
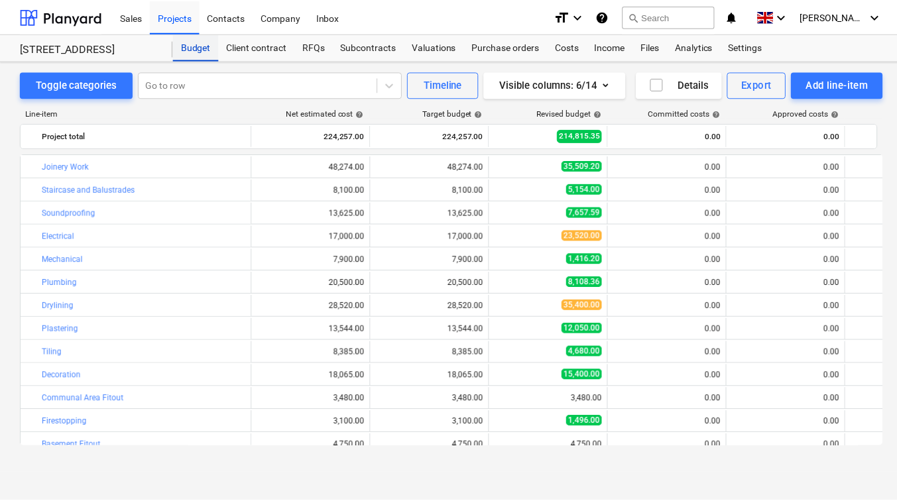
scroll to position [60, 0]
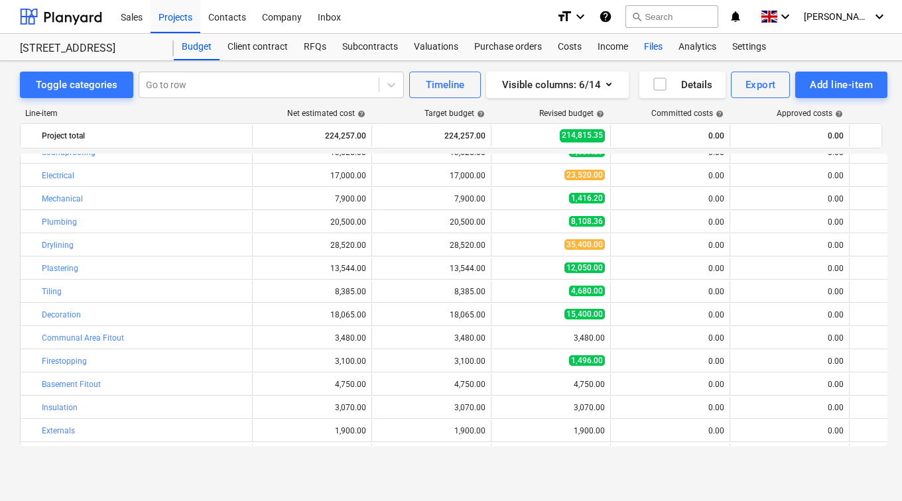
click at [649, 44] on div "Files" at bounding box center [653, 47] width 34 height 27
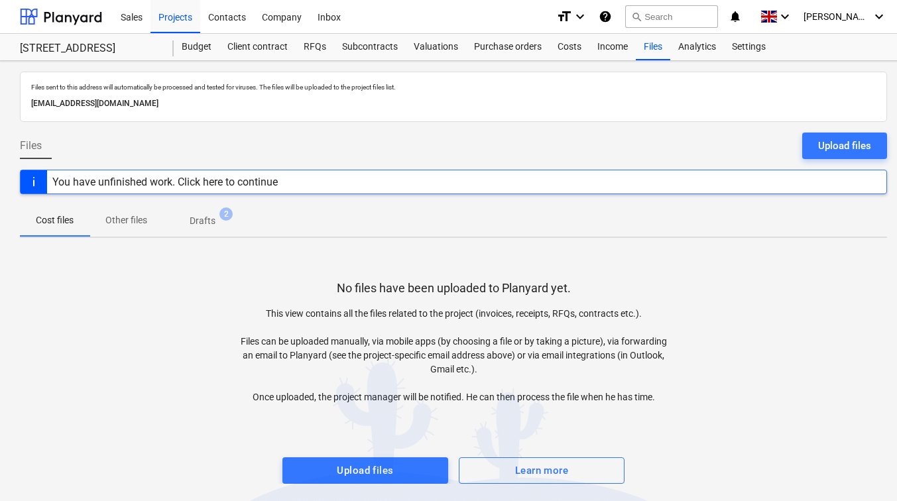
click at [206, 226] on p "Drafts" at bounding box center [203, 221] width 26 height 14
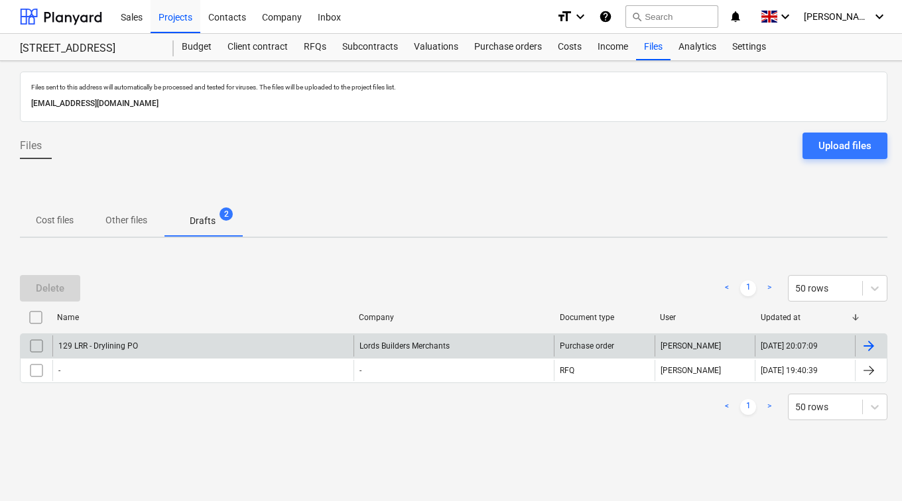
click at [202, 344] on div "129 LRR - Drylining PO" at bounding box center [202, 346] width 301 height 21
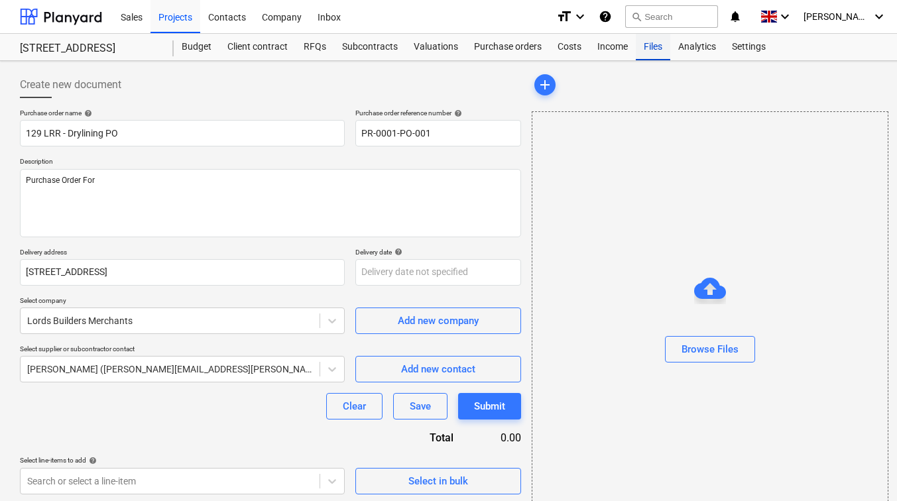
click at [655, 50] on div "Files" at bounding box center [653, 47] width 34 height 27
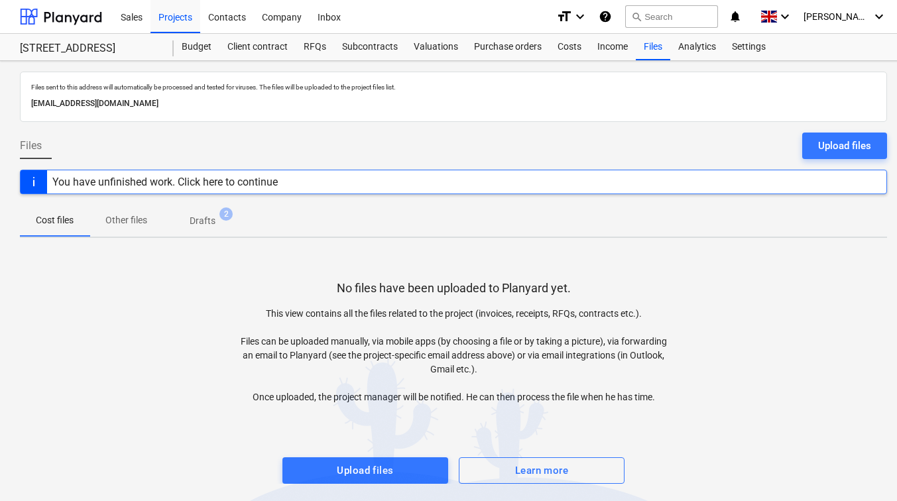
click at [200, 218] on p "Drafts" at bounding box center [203, 221] width 26 height 14
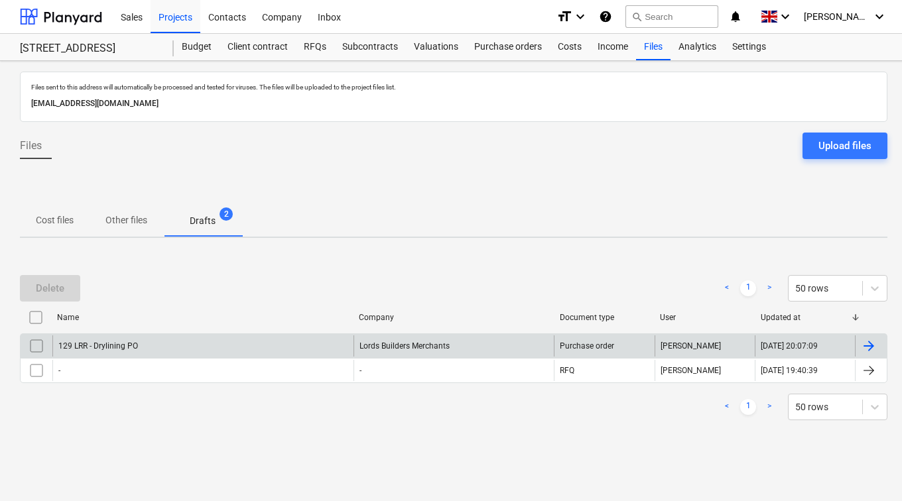
click at [876, 347] on div at bounding box center [869, 346] width 16 height 16
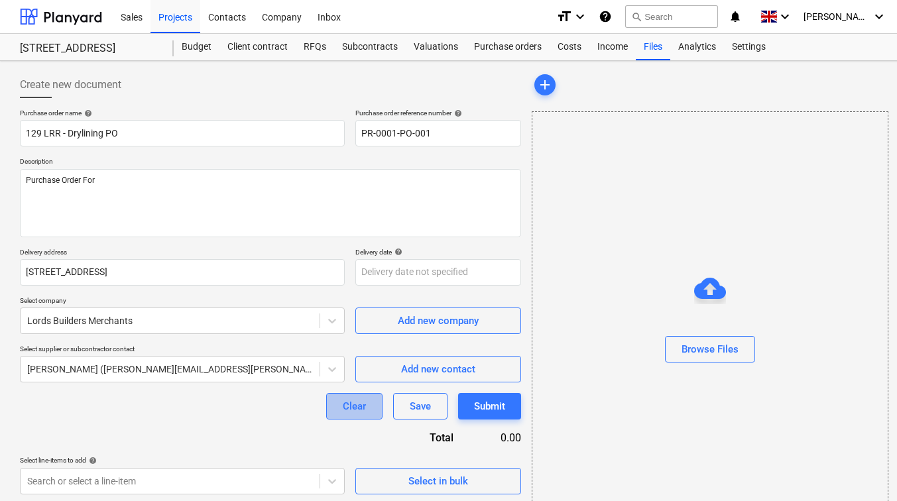
click at [360, 405] on div "Clear" at bounding box center [354, 406] width 23 height 17
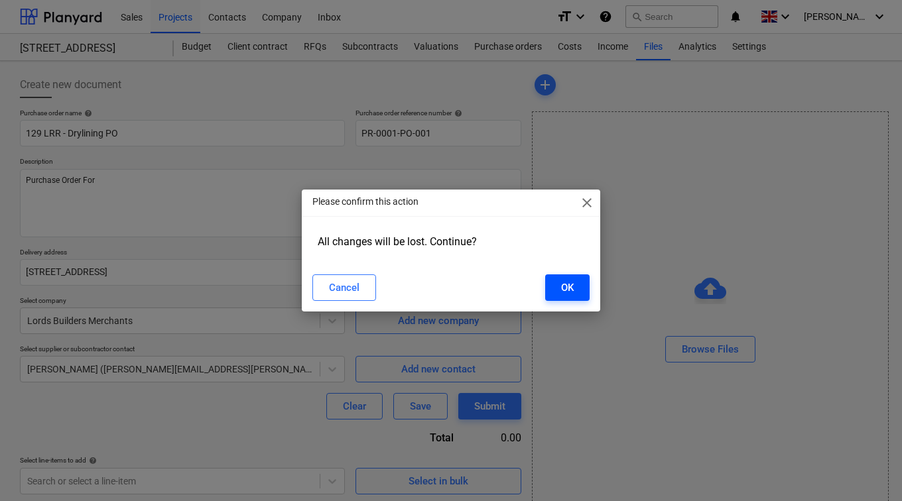
click at [547, 290] on button "OK" at bounding box center [567, 288] width 44 height 27
type textarea "x"
type input "Purchase order"
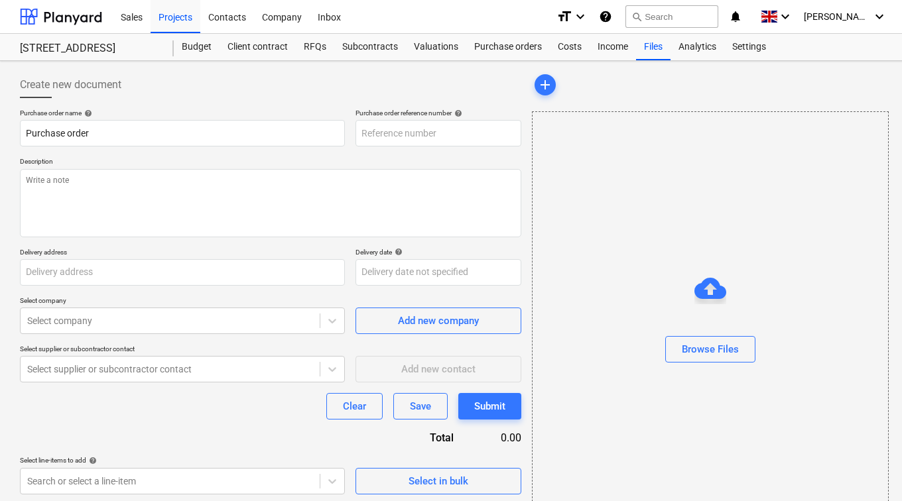
type textarea "x"
type input "PR-0001-PO-002"
type textarea "x"
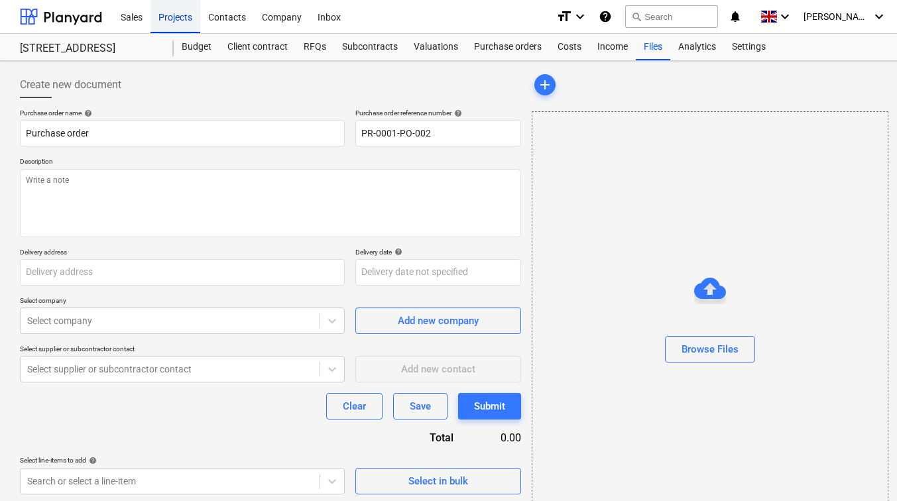
click at [180, 21] on div "Projects" at bounding box center [176, 16] width 50 height 34
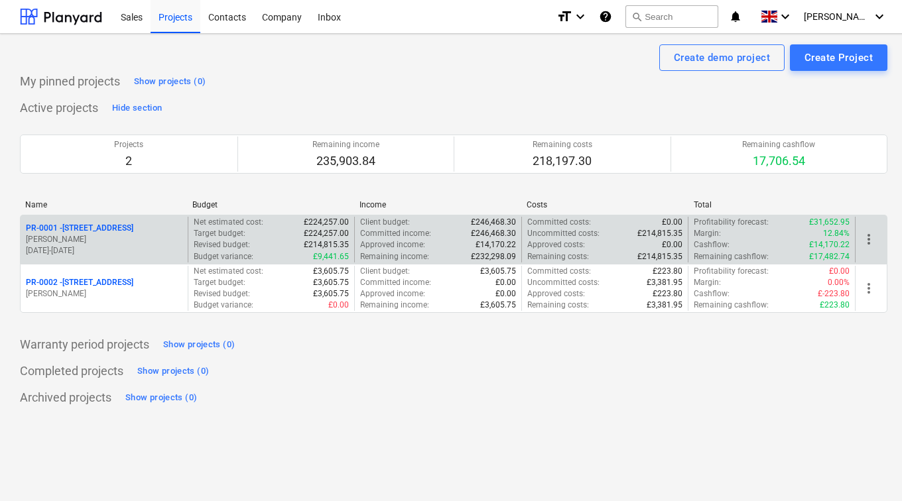
click at [99, 234] on p "PR-0001 - [STREET_ADDRESS]" at bounding box center [79, 228] width 107 height 11
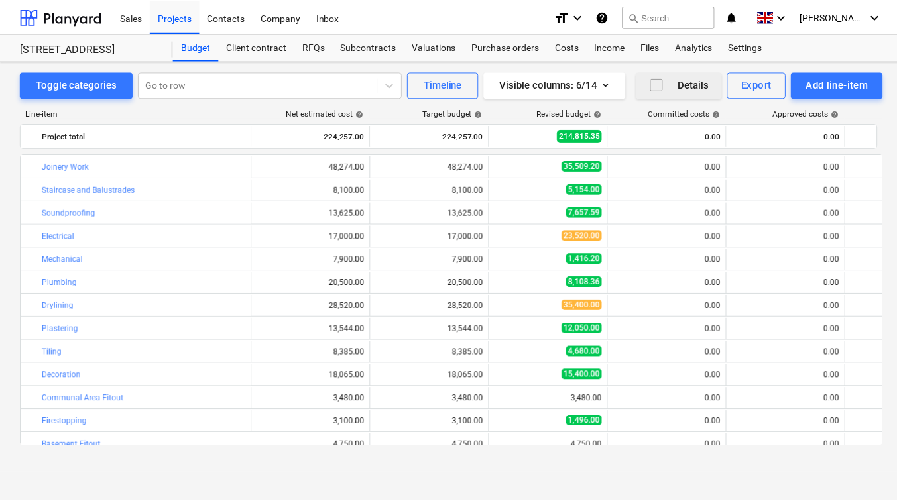
scroll to position [60, 0]
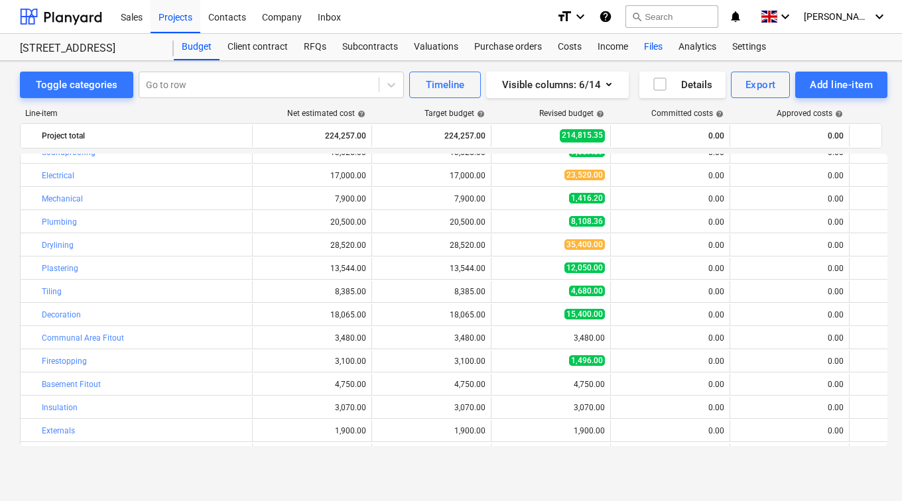
click at [644, 49] on div "Files" at bounding box center [653, 47] width 34 height 27
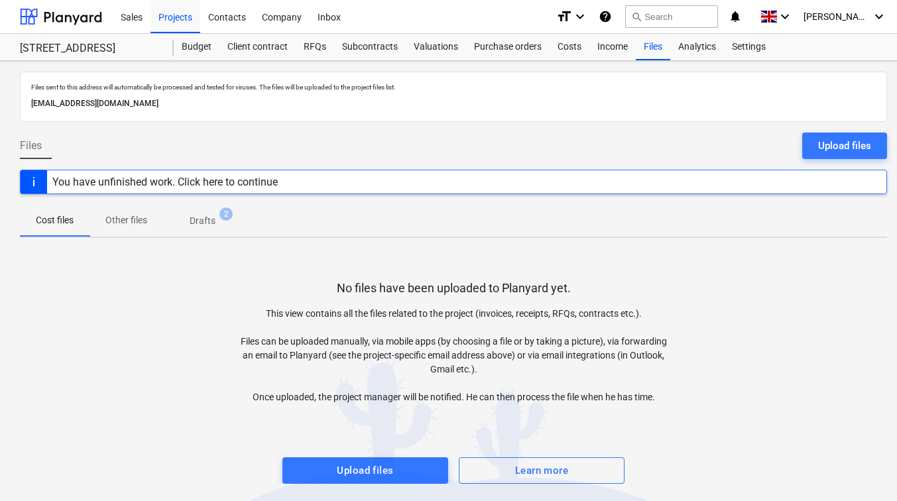
click at [211, 220] on p "Drafts" at bounding box center [203, 221] width 26 height 14
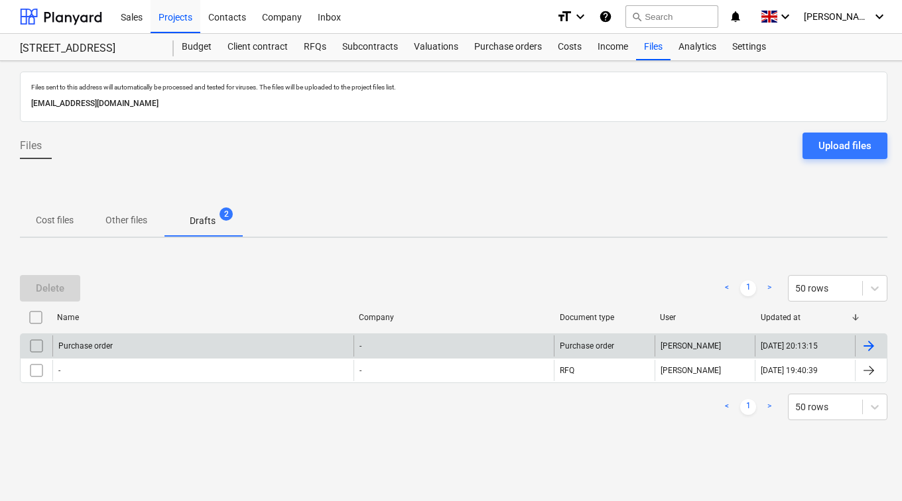
drag, startPoint x: 558, startPoint y: 346, endPoint x: 34, endPoint y: 352, distance: 524.0
click at [34, 352] on input "checkbox" at bounding box center [36, 346] width 21 height 21
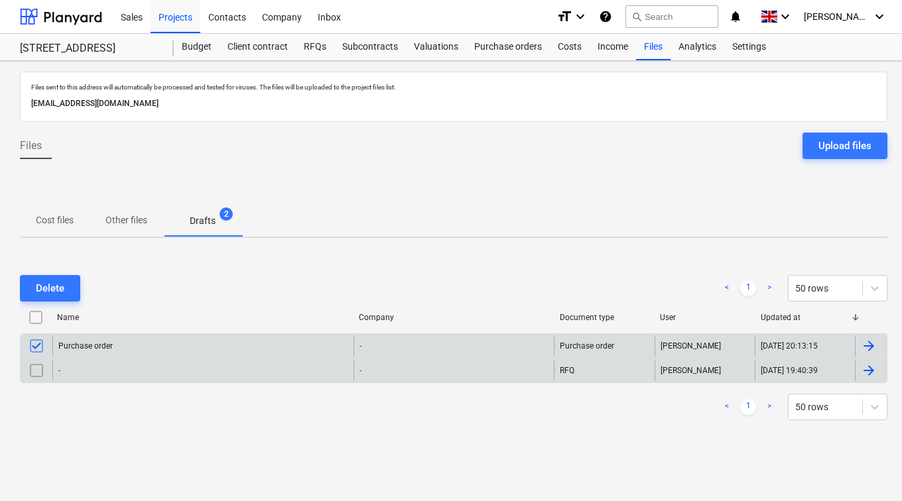
click at [34, 368] on input "checkbox" at bounding box center [36, 370] width 21 height 21
click at [36, 288] on div "Delete" at bounding box center [50, 288] width 29 height 17
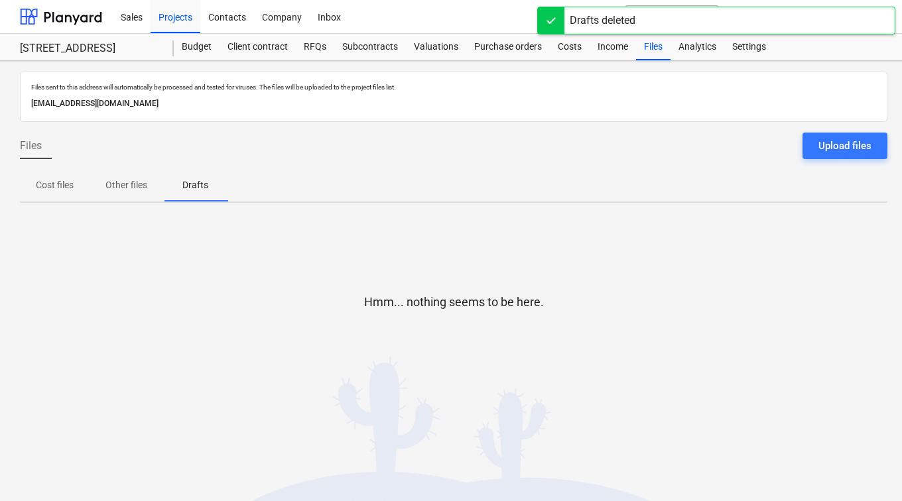
click at [46, 188] on p "Cost files" at bounding box center [55, 185] width 38 height 14
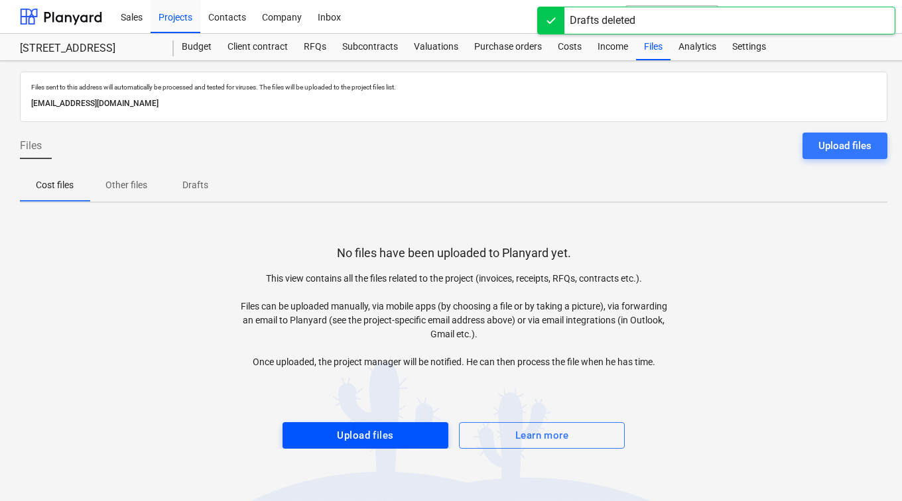
click at [338, 433] on div "Upload files" at bounding box center [365, 435] width 56 height 17
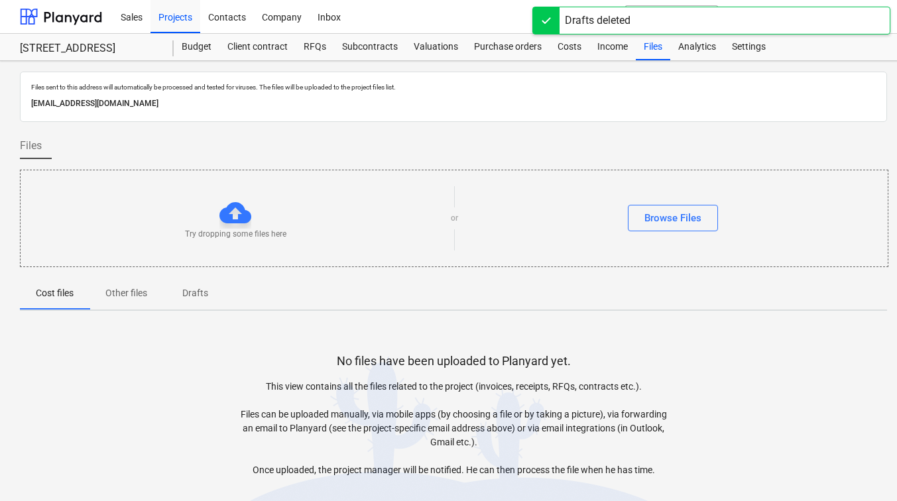
click at [643, 204] on div "Try dropping some files here or Browse Files" at bounding box center [455, 218] width 868 height 75
click at [645, 214] on div "Browse Files" at bounding box center [673, 218] width 57 height 17
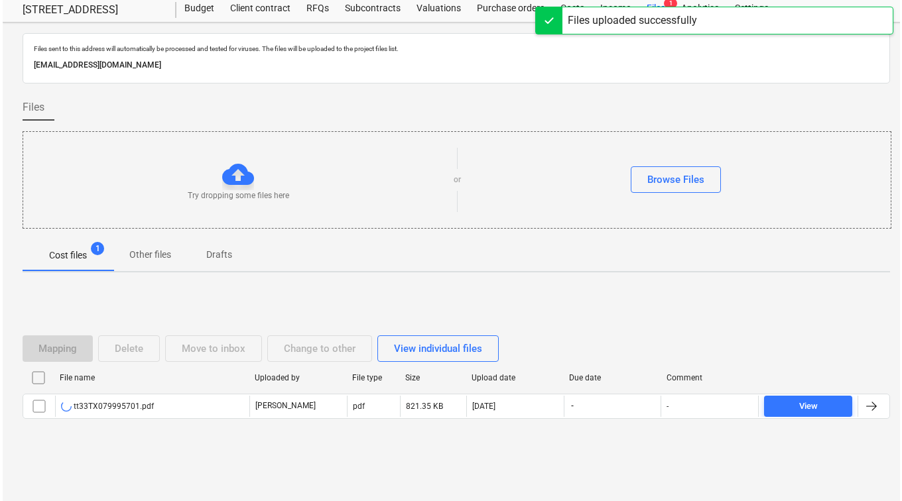
scroll to position [40, 0]
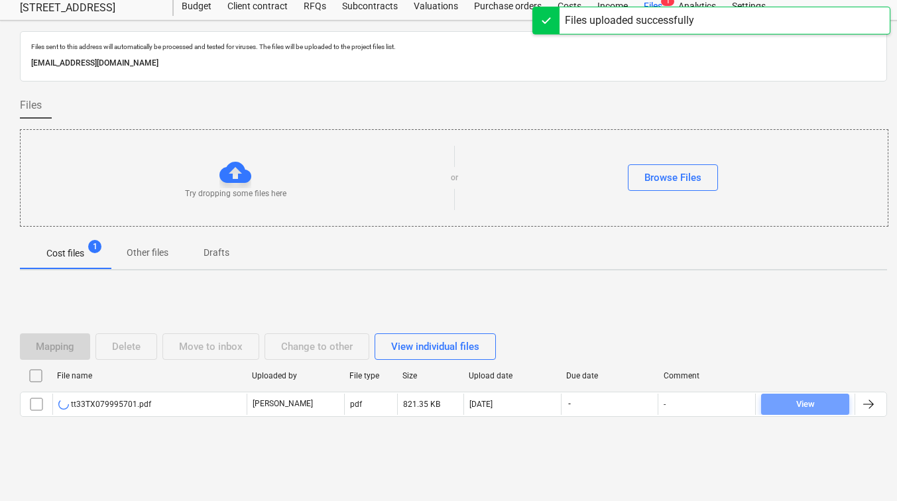
click at [789, 407] on span "View" at bounding box center [806, 404] width 78 height 15
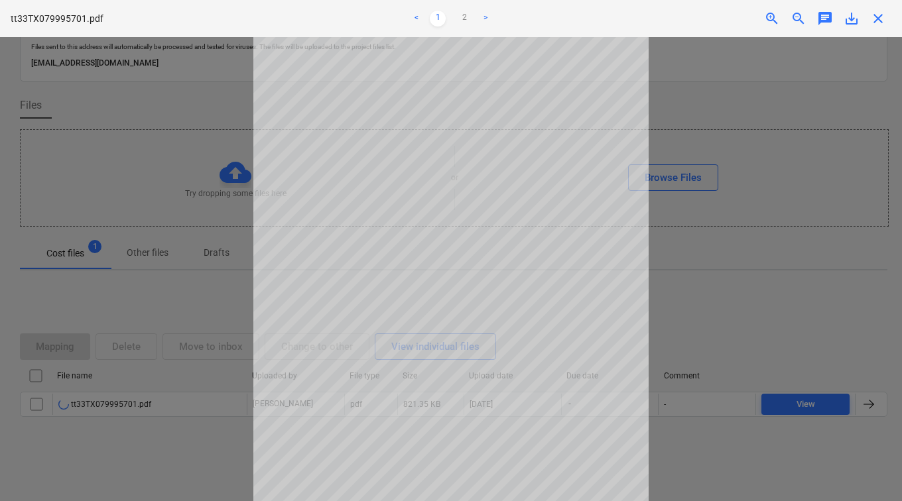
click at [707, 305] on div at bounding box center [451, 269] width 902 height 464
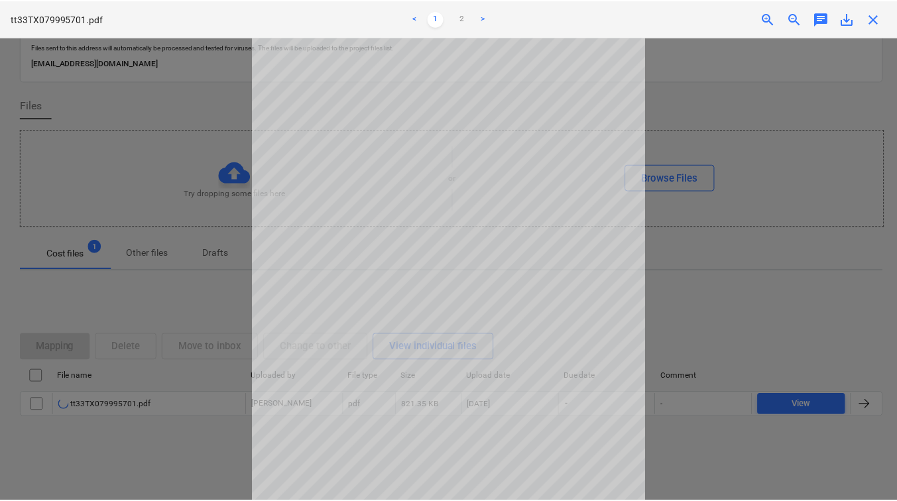
scroll to position [96, 0]
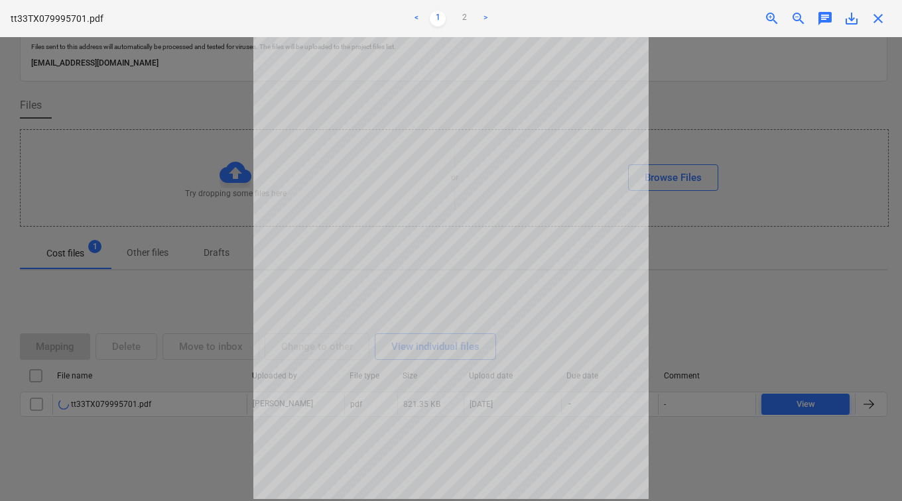
click at [224, 437] on div at bounding box center [451, 269] width 902 height 464
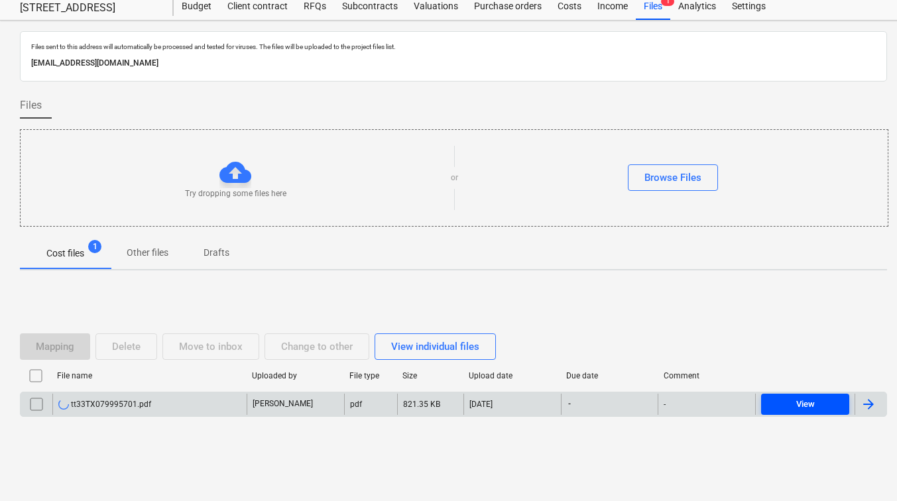
click at [783, 403] on span "View" at bounding box center [806, 404] width 78 height 15
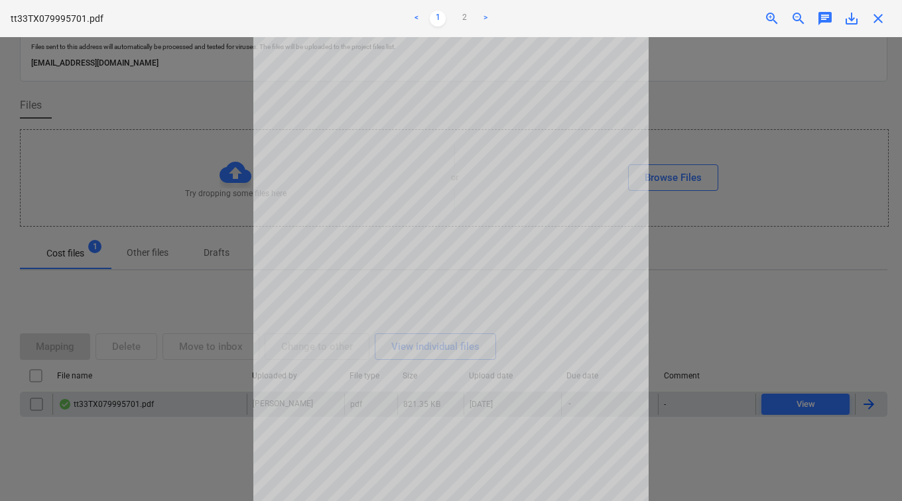
click at [809, 330] on div at bounding box center [451, 269] width 902 height 464
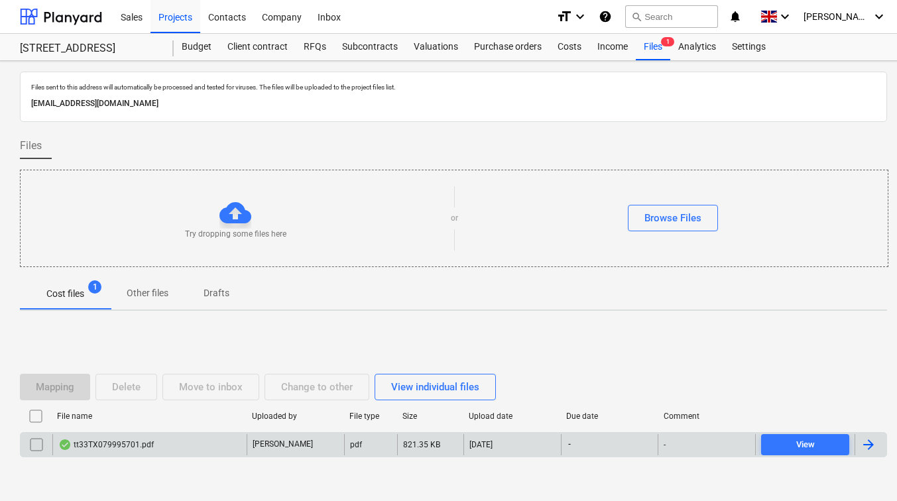
click at [60, 446] on div at bounding box center [64, 445] width 13 height 11
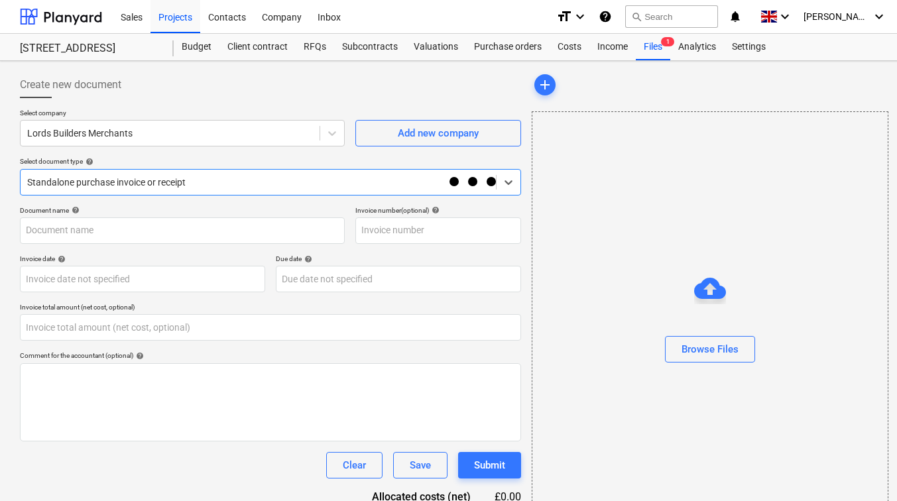
type input "0.00"
type input "FOX008"
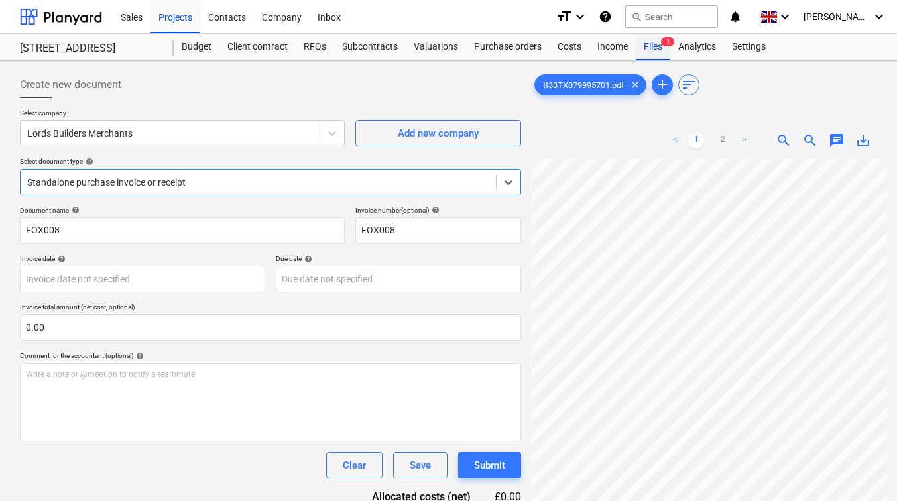
click at [661, 40] on span "1" at bounding box center [667, 41] width 13 height 9
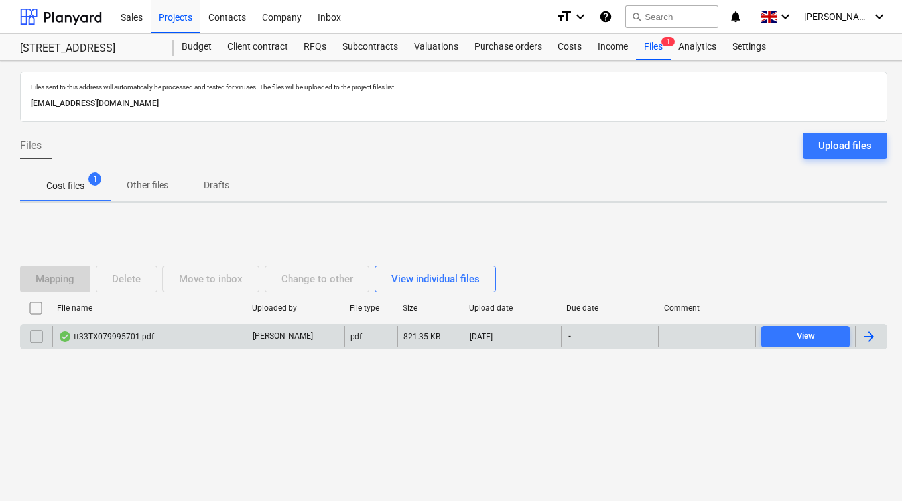
click at [31, 336] on input "checkbox" at bounding box center [36, 336] width 21 height 21
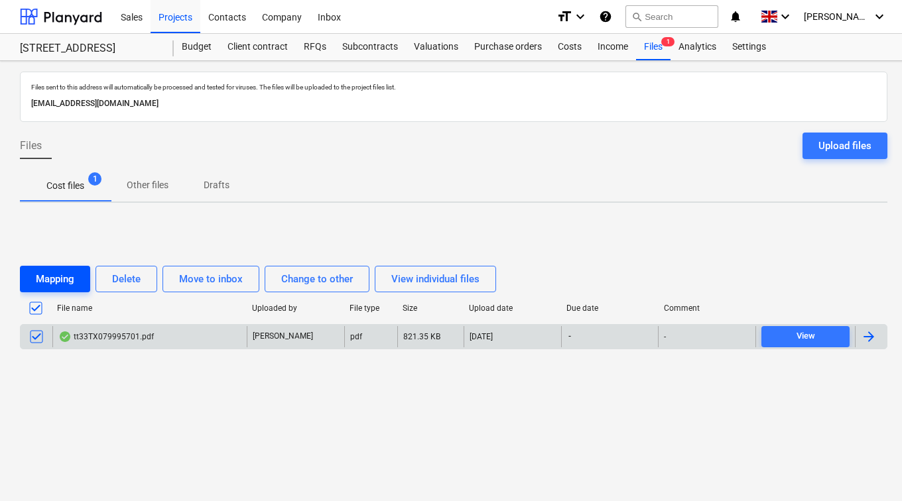
click at [52, 275] on div "Mapping" at bounding box center [55, 279] width 38 height 17
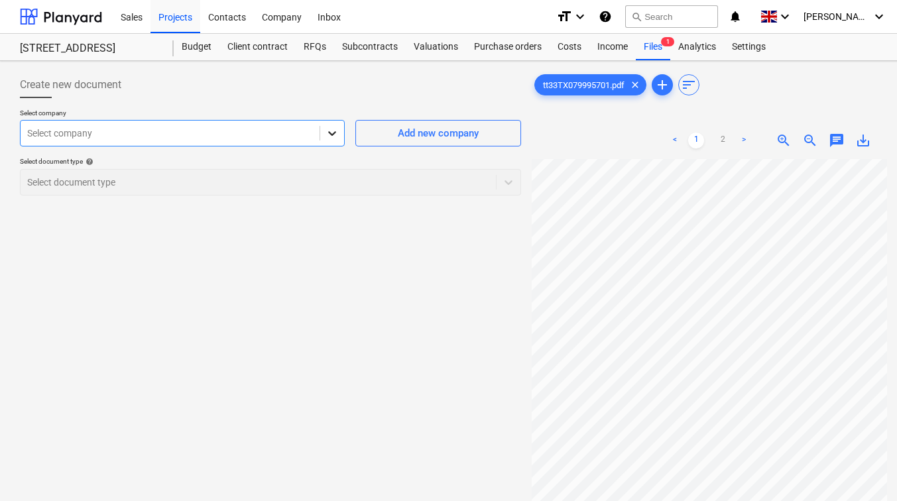
click at [337, 138] on icon at bounding box center [332, 133] width 13 height 13
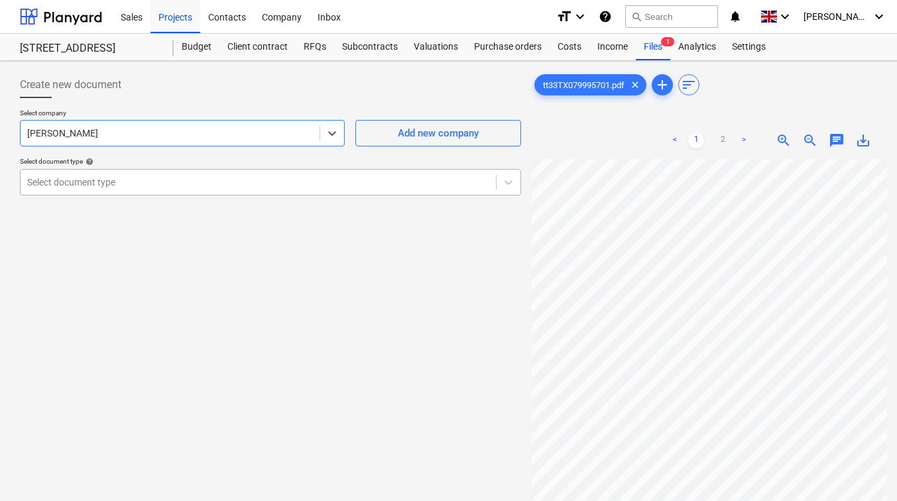
click at [322, 173] on div "Select document type" at bounding box center [259, 182] width 476 height 19
click at [304, 153] on div "Select company [PERSON_NAME] Add new company Select document type help Select d…" at bounding box center [270, 158] width 501 height 98
click at [308, 51] on div "RFQs" at bounding box center [315, 47] width 38 height 27
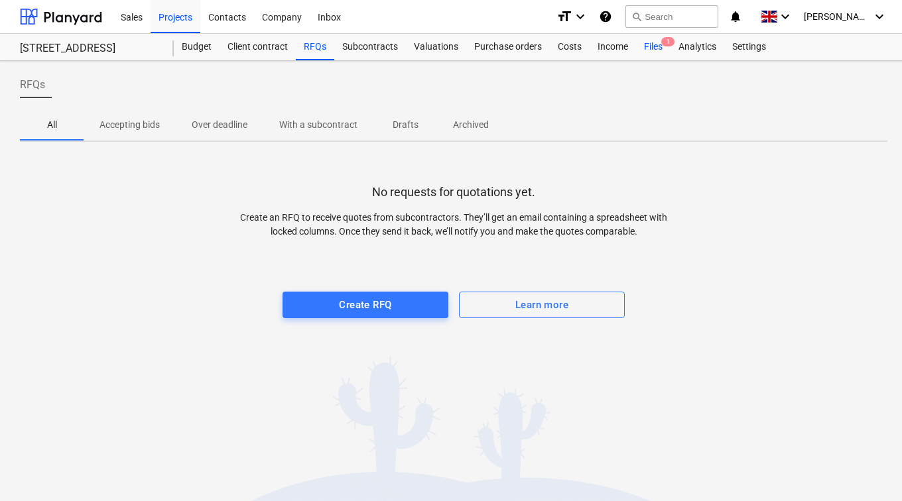
click at [662, 50] on div "Files 1" at bounding box center [653, 47] width 34 height 27
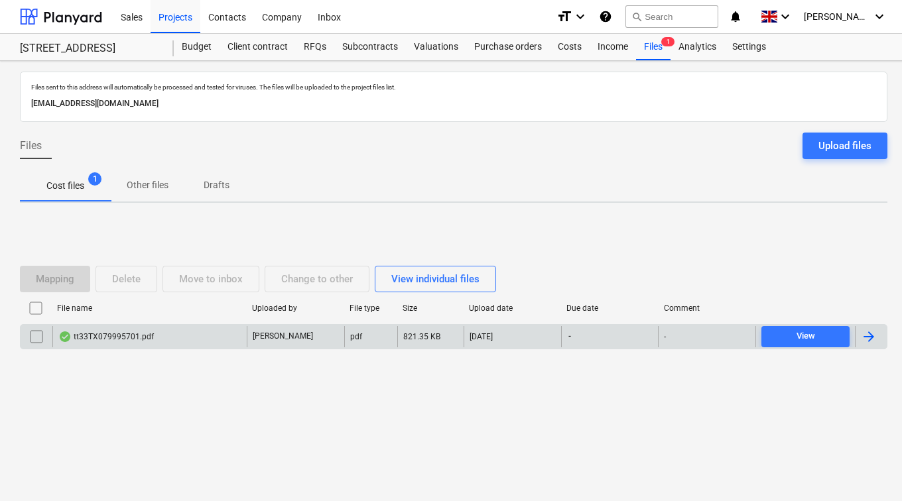
click at [90, 335] on div "tt33TX079995701.pdf" at bounding box center [106, 337] width 96 height 11
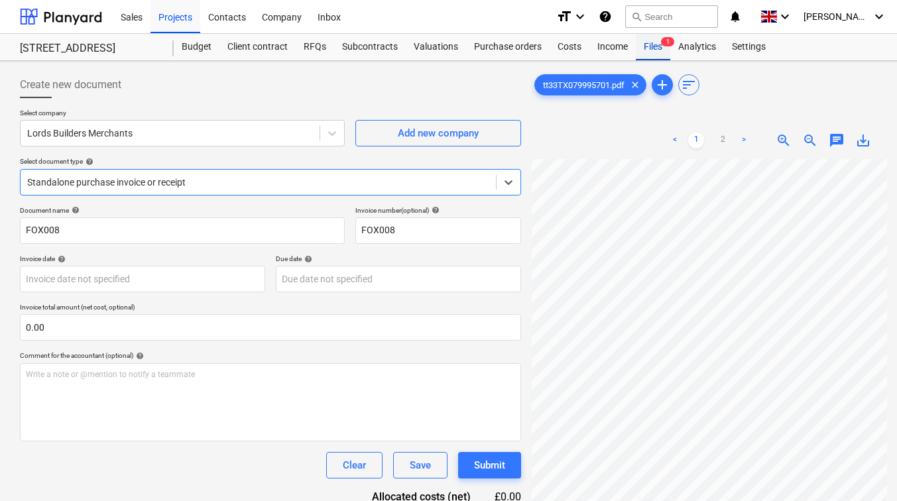
click at [650, 44] on div "Files 1" at bounding box center [653, 47] width 34 height 27
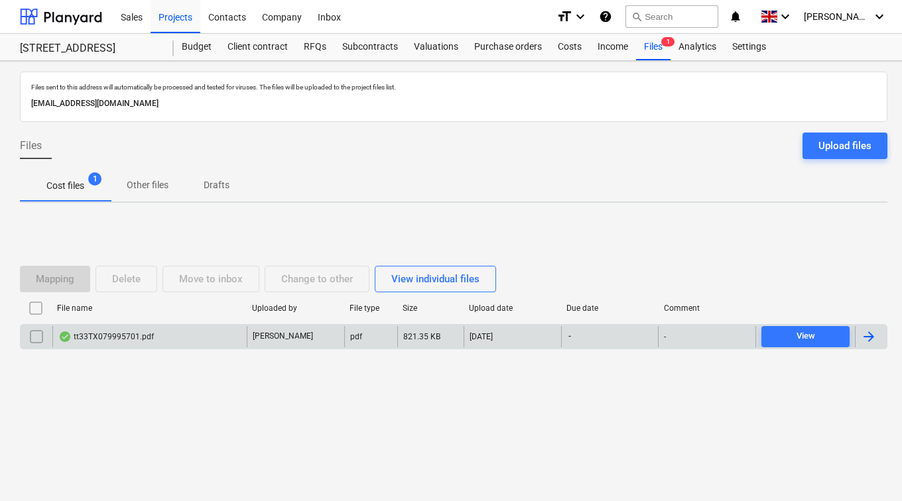
click at [36, 334] on input "checkbox" at bounding box center [36, 336] width 21 height 21
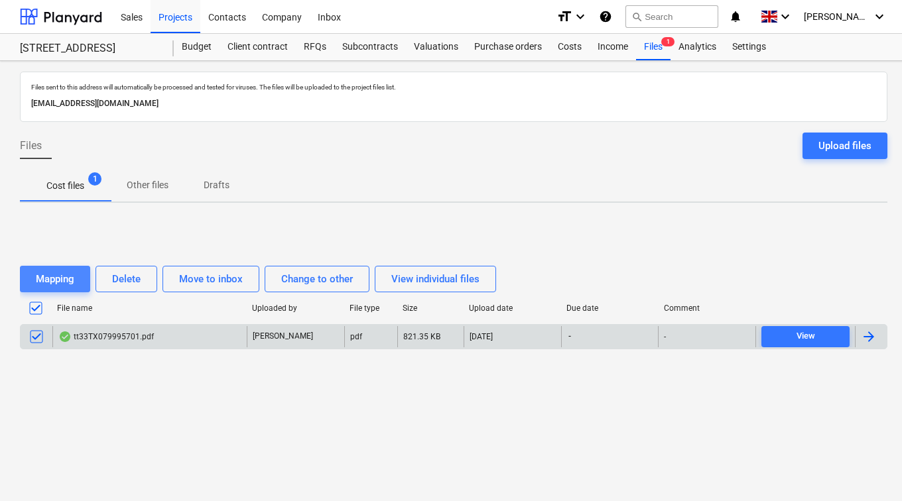
click at [49, 279] on div "Mapping" at bounding box center [55, 279] width 38 height 17
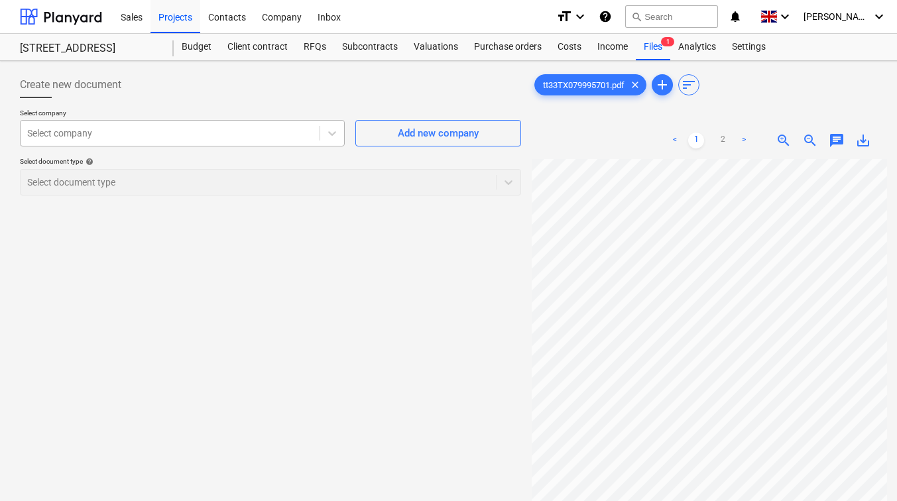
click at [105, 138] on div at bounding box center [170, 133] width 286 height 13
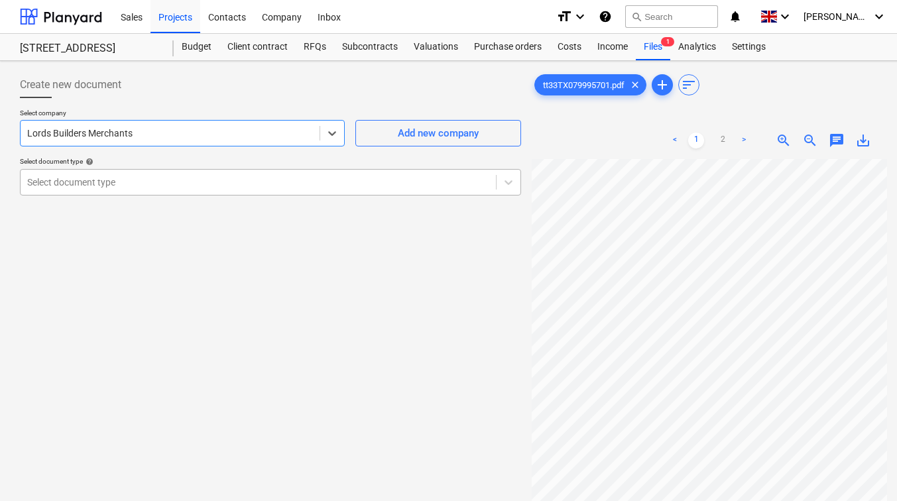
click at [119, 179] on div at bounding box center [258, 182] width 462 height 13
click at [98, 452] on div "Create new document Select company Lords Builders Merchants Add new company Sel…" at bounding box center [271, 347] width 512 height 562
click at [666, 45] on span "1" at bounding box center [667, 41] width 13 height 9
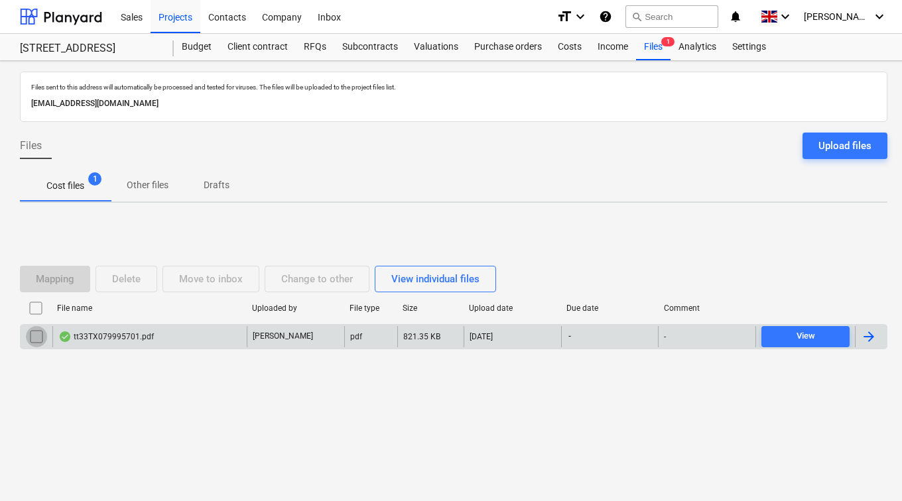
click at [37, 336] on input "checkbox" at bounding box center [36, 336] width 21 height 21
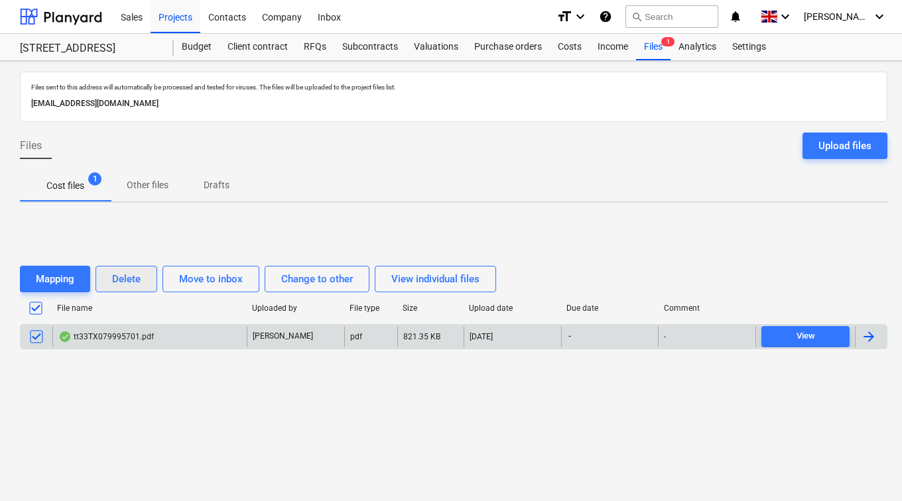
click at [117, 277] on div "Delete" at bounding box center [126, 279] width 29 height 17
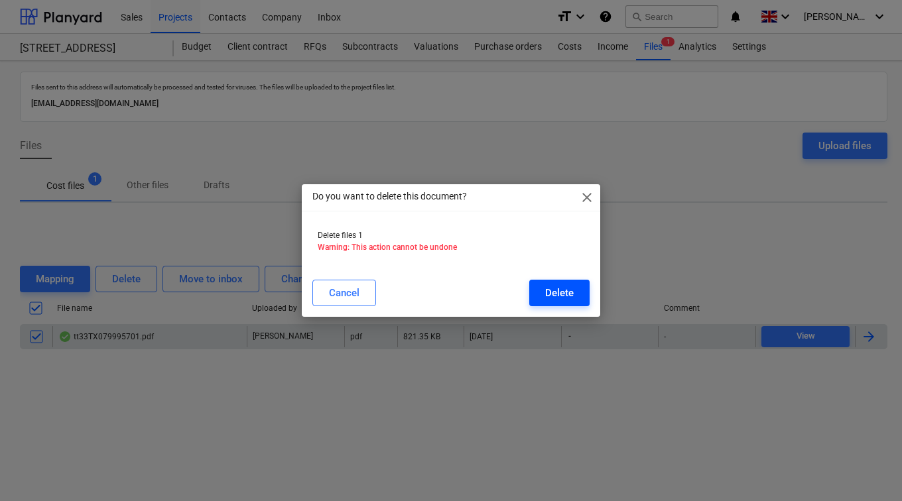
click at [562, 287] on div "Delete" at bounding box center [559, 293] width 29 height 17
